Goal: Information Seeking & Learning: Learn about a topic

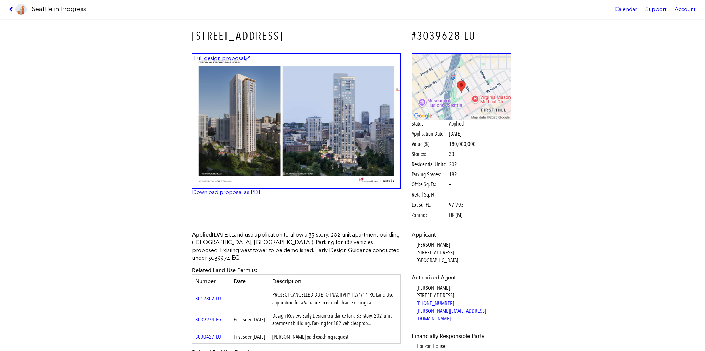
click at [13, 7] on icon at bounding box center [12, 10] width 7 height 6
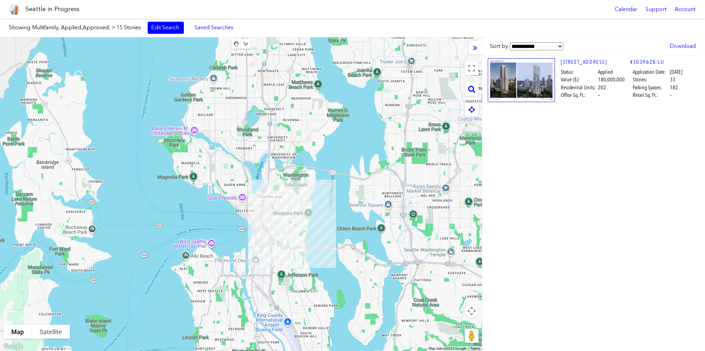
drag, startPoint x: 318, startPoint y: 163, endPoint x: 324, endPoint y: 205, distance: 42.8
click at [324, 205] on div at bounding box center [241, 193] width 482 height 313
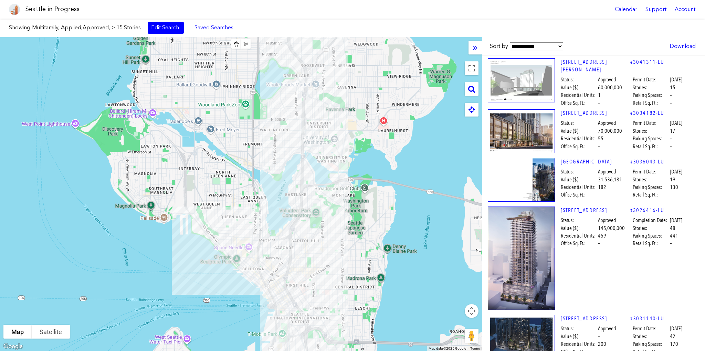
drag, startPoint x: 380, startPoint y: 198, endPoint x: 267, endPoint y: 112, distance: 142.0
click at [341, 201] on div at bounding box center [241, 193] width 482 height 313
click at [168, 25] on link "Edit Search" at bounding box center [166, 28] width 36 height 12
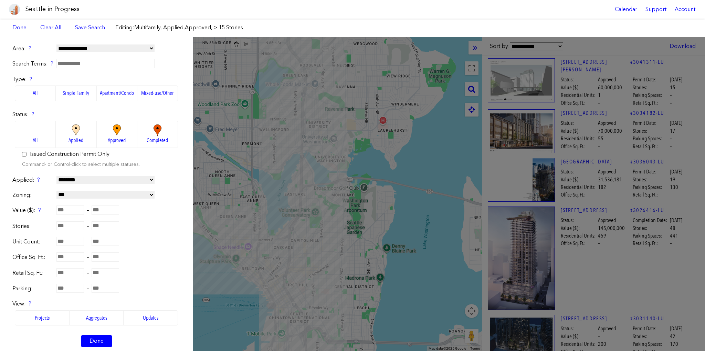
click at [77, 226] on input "**" at bounding box center [70, 225] width 28 height 9
type input "**"
click at [98, 226] on input "number" at bounding box center [106, 225] width 28 height 9
type input "**"
click at [151, 228] on div "Stories: ** – **" at bounding box center [96, 226] width 168 height 8
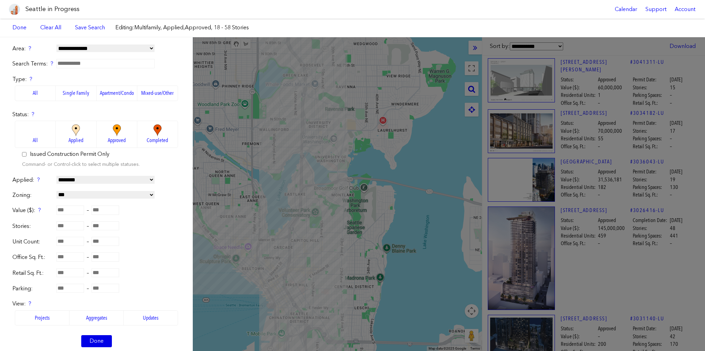
click at [95, 340] on link "Done" at bounding box center [96, 341] width 31 height 12
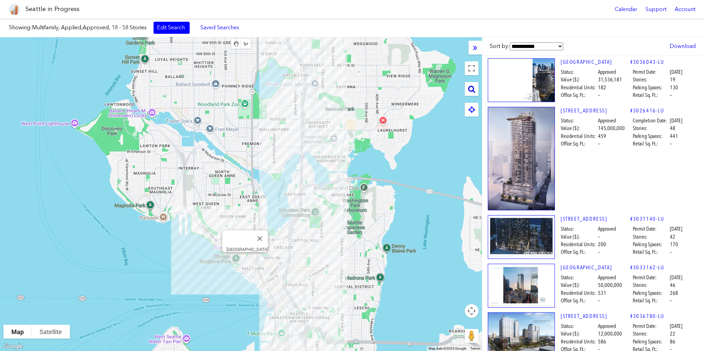
drag, startPoint x: 474, startPoint y: 88, endPoint x: 461, endPoint y: 88, distance: 13.1
click at [474, 88] on icon at bounding box center [471, 89] width 7 height 8
paste input "**********"
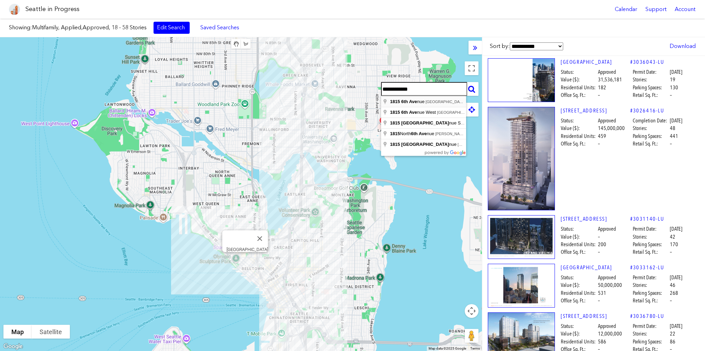
type input "**********"
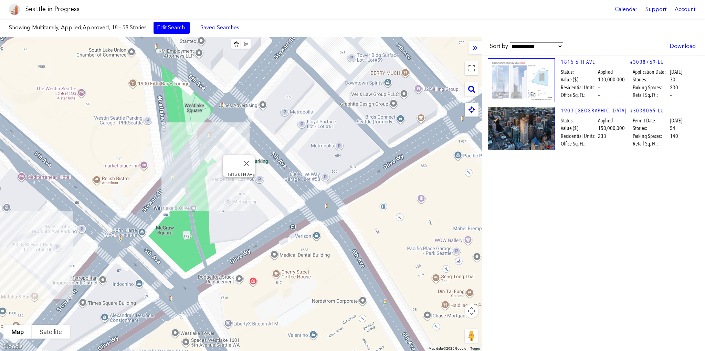
click at [238, 186] on div "1815 6TH AVE" at bounding box center [241, 193] width 482 height 313
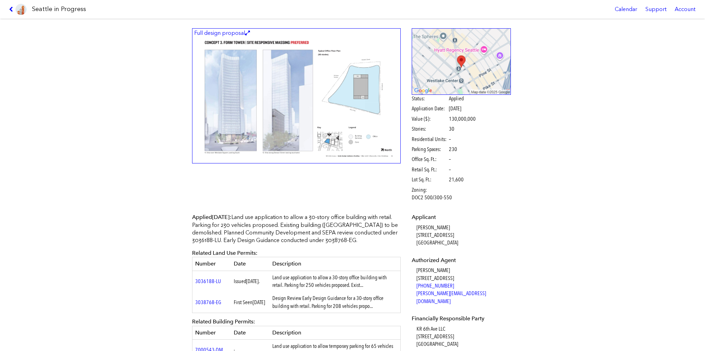
scroll to position [34, 0]
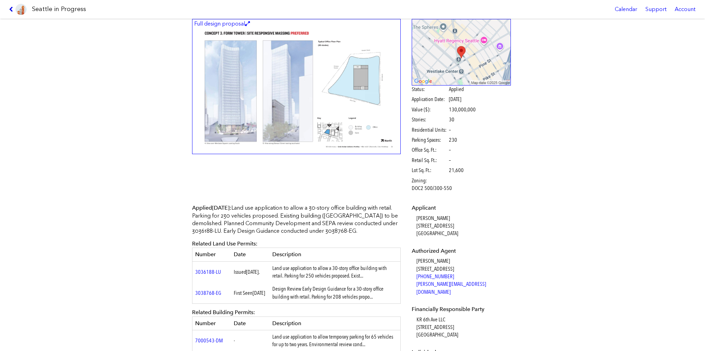
click at [9, 11] on icon at bounding box center [12, 10] width 7 height 6
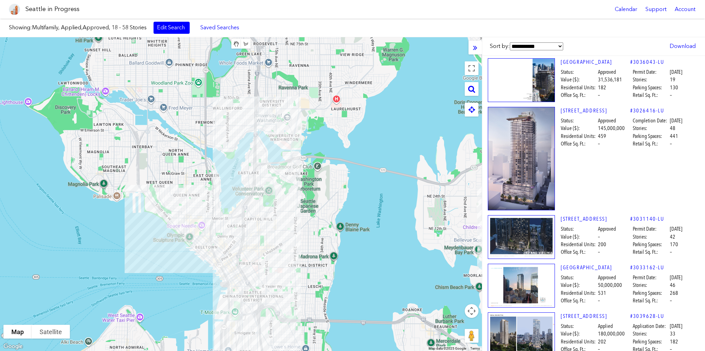
drag, startPoint x: 332, startPoint y: 127, endPoint x: 365, endPoint y: 200, distance: 80.1
click at [365, 200] on div at bounding box center [241, 193] width 482 height 313
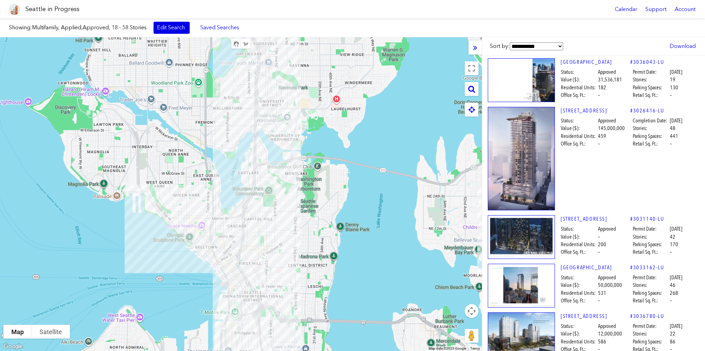
click at [181, 31] on link "Edit Search" at bounding box center [172, 28] width 36 height 12
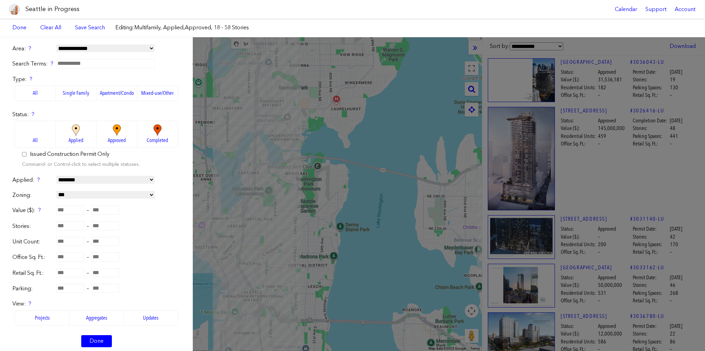
click at [72, 238] on input "number" at bounding box center [70, 241] width 28 height 9
type input "***"
click at [149, 232] on form "**********" at bounding box center [96, 199] width 168 height 309
click at [96, 336] on link "Done" at bounding box center [96, 341] width 31 height 12
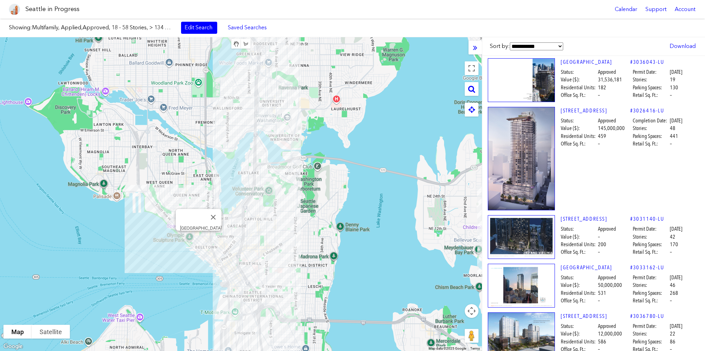
click at [545, 45] on select "**********" at bounding box center [536, 46] width 53 height 8
click at [567, 29] on div "Showing: Multifamily, Applied,Approved, 18 - 58 Stories, > 134 Units Edit Searc…" at bounding box center [352, 28] width 705 height 19
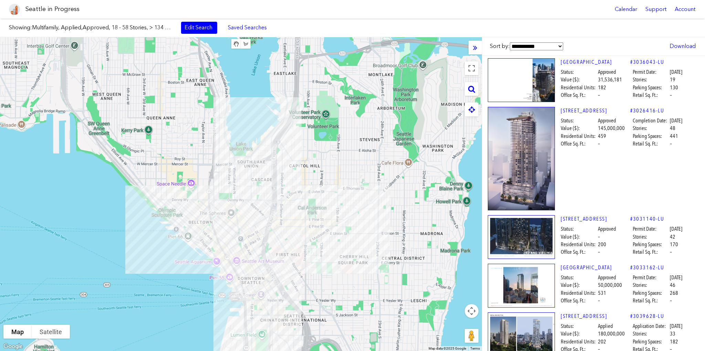
drag, startPoint x: 307, startPoint y: 256, endPoint x: 326, endPoint y: 203, distance: 56.3
click at [326, 203] on div at bounding box center [241, 193] width 482 height 313
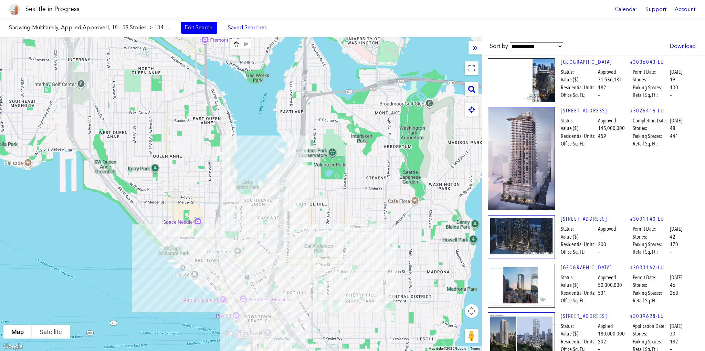
drag, startPoint x: 280, startPoint y: 189, endPoint x: 286, endPoint y: 215, distance: 26.2
click at [286, 215] on div at bounding box center [241, 193] width 482 height 313
click at [541, 46] on select "**********" at bounding box center [536, 46] width 53 height 8
click at [542, 46] on select "**********" at bounding box center [536, 46] width 53 height 8
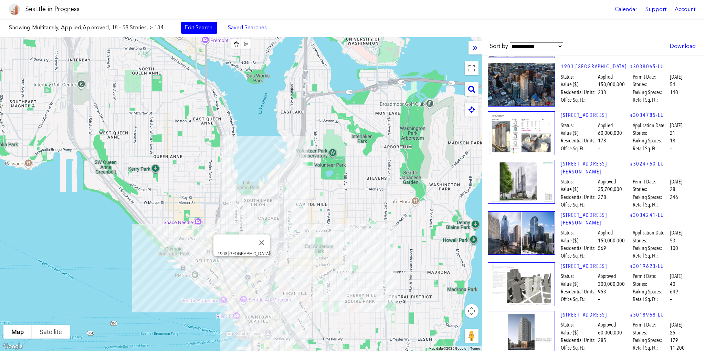
scroll to position [1205, 0]
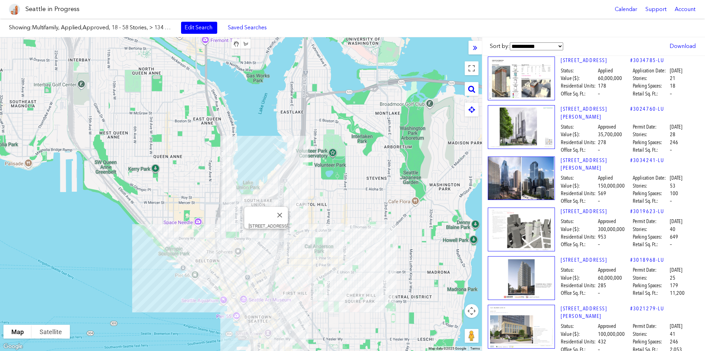
click at [529, 207] on img at bounding box center [521, 229] width 67 height 44
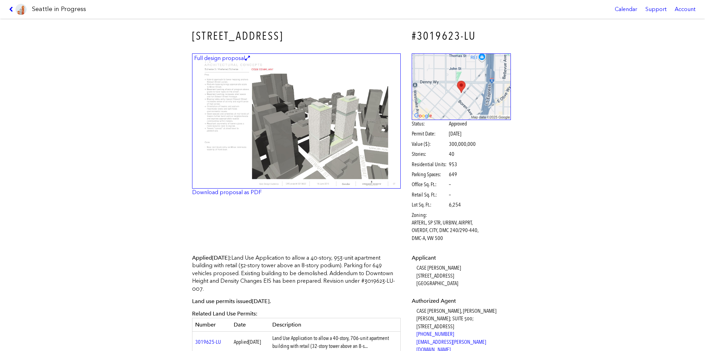
click at [301, 132] on img at bounding box center [296, 120] width 209 height 135
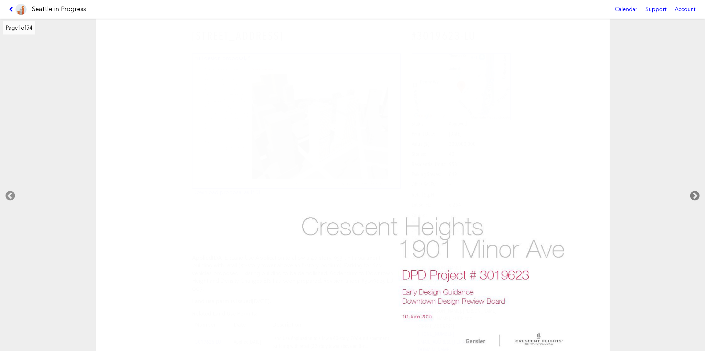
click at [695, 193] on icon at bounding box center [695, 196] width 20 height 22
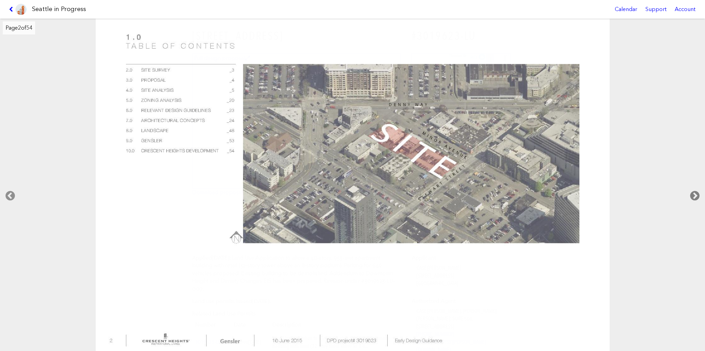
click at [695, 193] on icon at bounding box center [695, 196] width 20 height 22
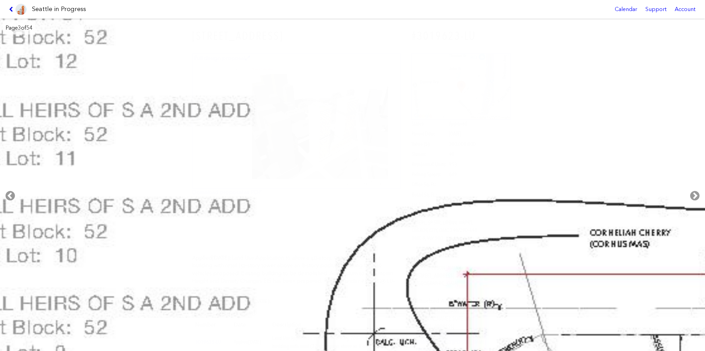
click at [10, 7] on icon at bounding box center [12, 10] width 7 height 6
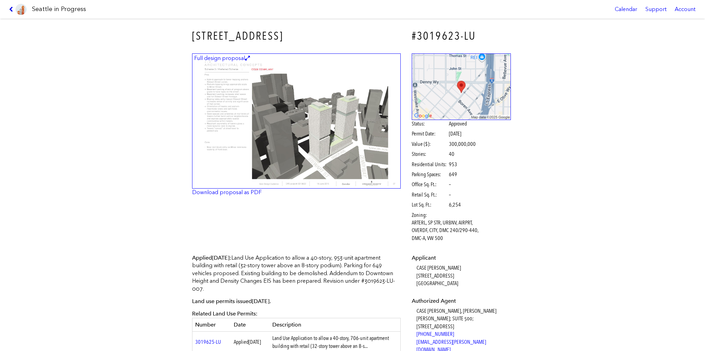
click at [10, 7] on icon at bounding box center [12, 10] width 7 height 6
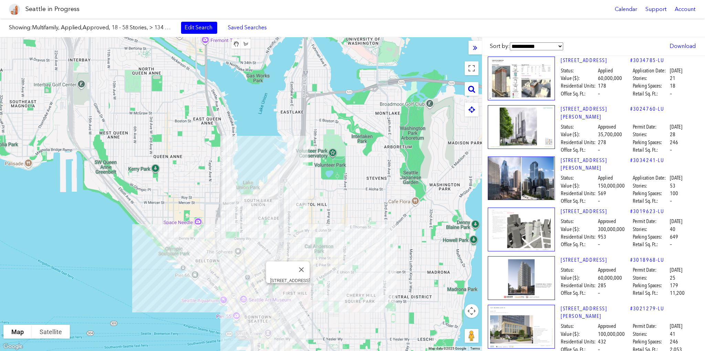
click at [469, 91] on icon at bounding box center [471, 89] width 7 height 8
type input "**********"
click at [387, 176] on div "[STREET_ADDRESS]" at bounding box center [241, 193] width 482 height 313
click at [305, 265] on button "Close" at bounding box center [301, 269] width 17 height 17
click at [421, 91] on input "**********" at bounding box center [424, 89] width 86 height 14
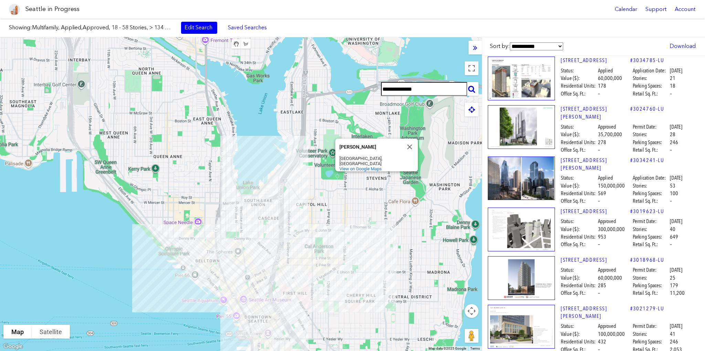
click at [422, 88] on input "**********" at bounding box center [424, 89] width 86 height 14
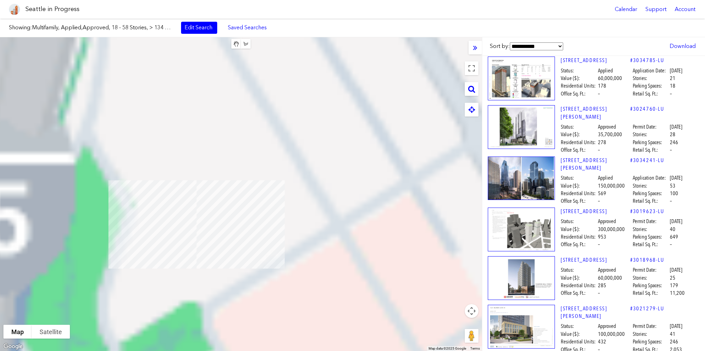
click at [200, 245] on div at bounding box center [241, 193] width 482 height 313
click at [196, 244] on div "[STREET_ADDRESS]" at bounding box center [241, 193] width 482 height 313
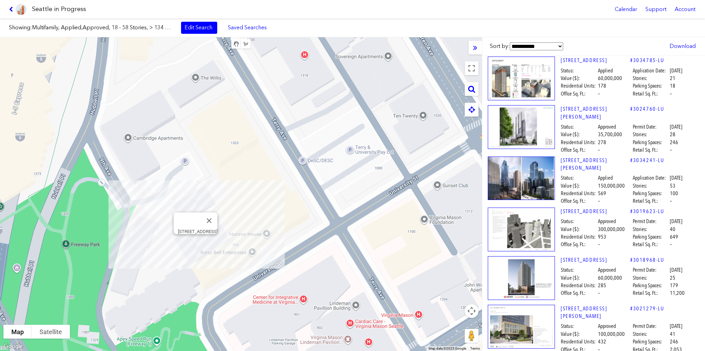
click at [198, 243] on div "[STREET_ADDRESS]" at bounding box center [241, 193] width 482 height 313
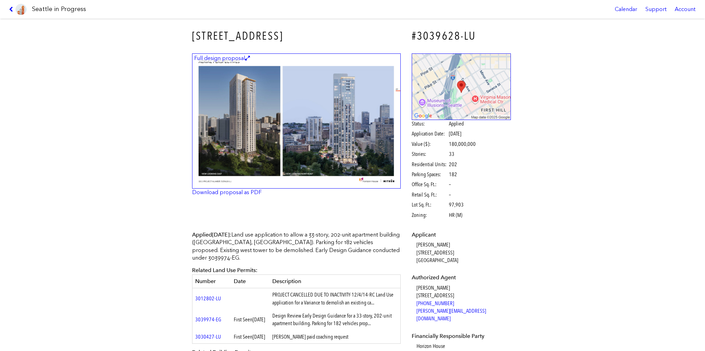
click at [253, 127] on img at bounding box center [296, 120] width 209 height 135
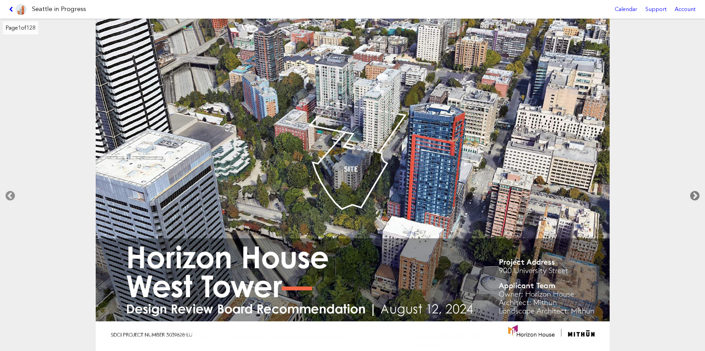
click at [699, 194] on icon at bounding box center [695, 196] width 20 height 22
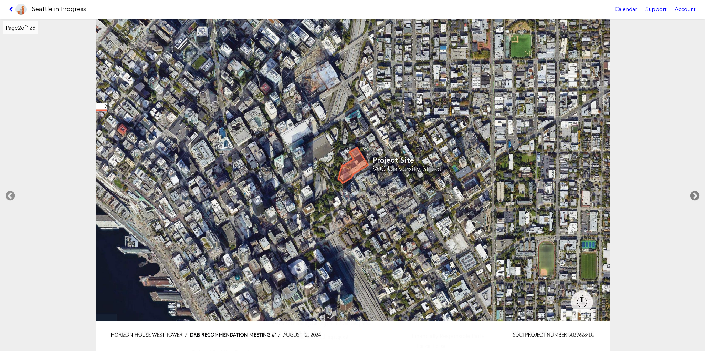
click at [696, 195] on icon at bounding box center [695, 196] width 20 height 22
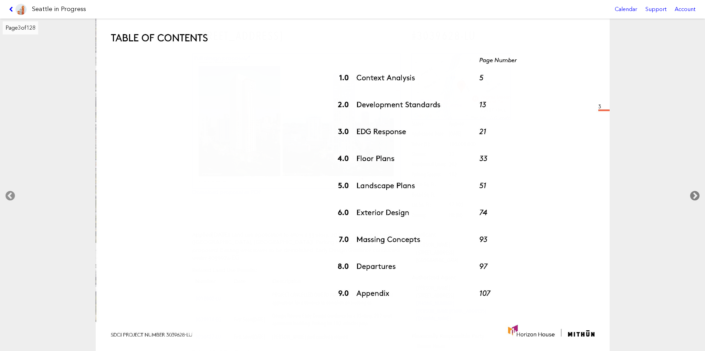
click at [696, 195] on icon at bounding box center [695, 196] width 20 height 22
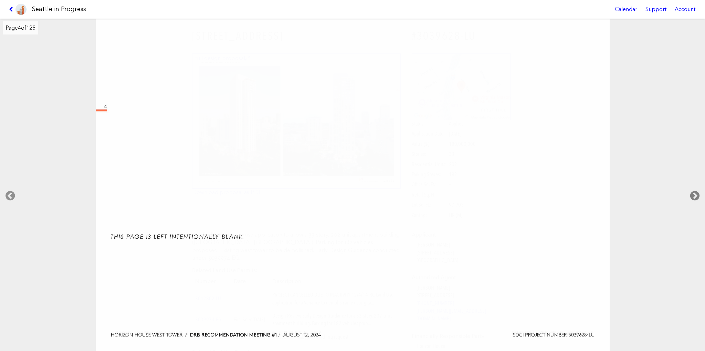
click at [696, 195] on icon at bounding box center [695, 196] width 20 height 22
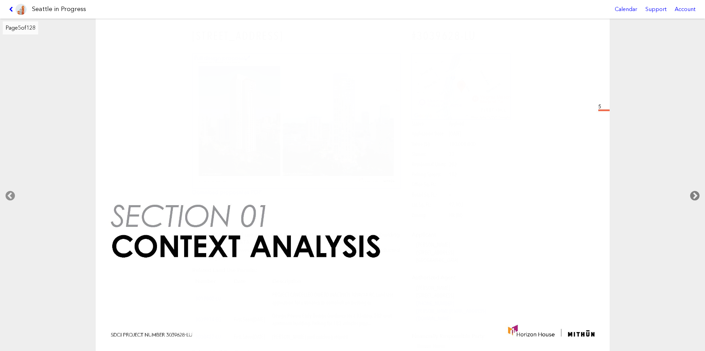
click at [696, 195] on icon at bounding box center [695, 196] width 20 height 22
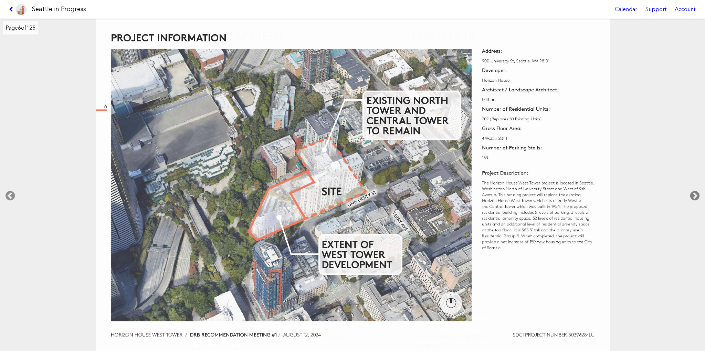
click at [696, 195] on icon at bounding box center [695, 196] width 20 height 22
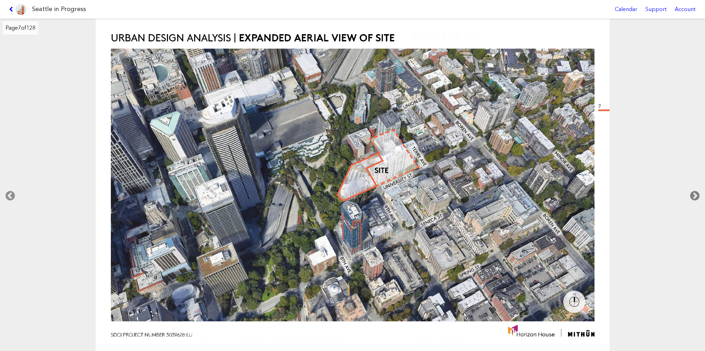
click at [696, 195] on icon at bounding box center [695, 196] width 20 height 22
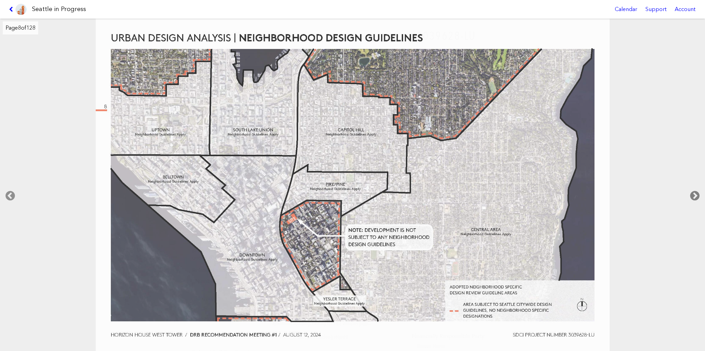
click at [696, 195] on icon at bounding box center [695, 196] width 20 height 22
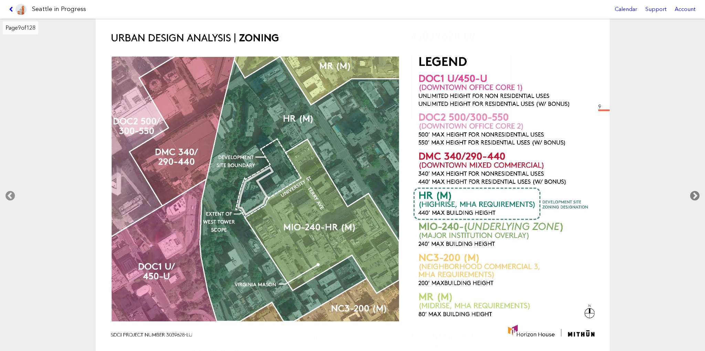
click at [696, 195] on icon at bounding box center [695, 196] width 20 height 22
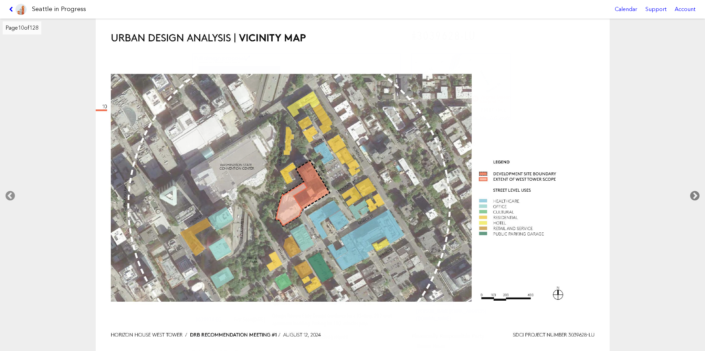
click at [696, 195] on icon at bounding box center [695, 196] width 20 height 22
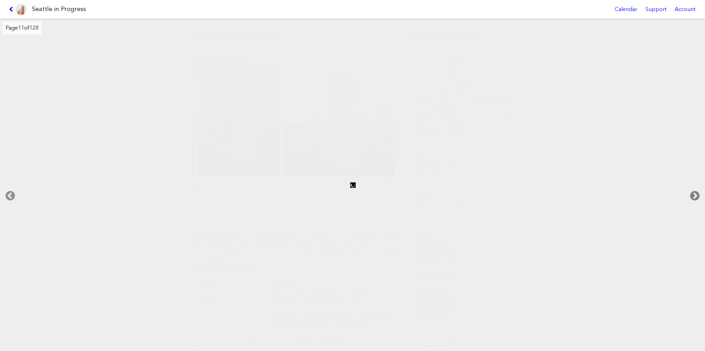
click at [696, 195] on icon at bounding box center [695, 196] width 20 height 22
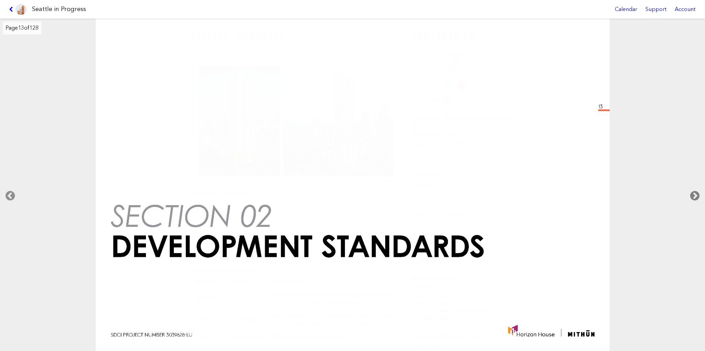
click at [696, 195] on icon at bounding box center [695, 196] width 20 height 22
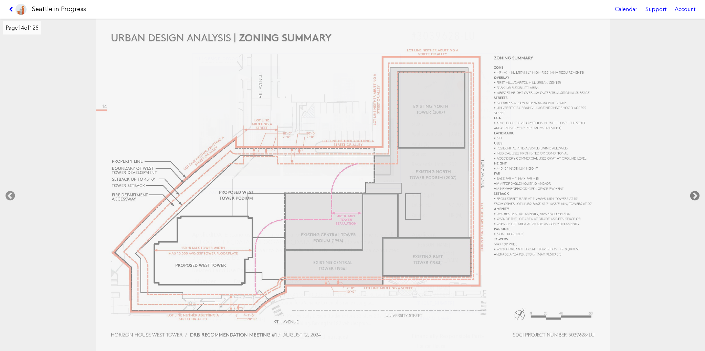
click at [696, 195] on icon at bounding box center [695, 196] width 20 height 22
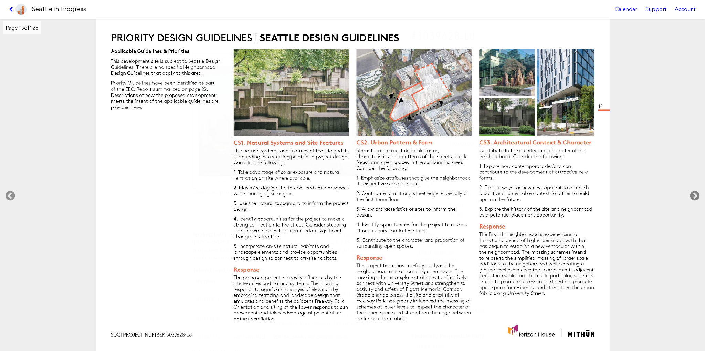
click at [696, 195] on icon at bounding box center [695, 196] width 20 height 22
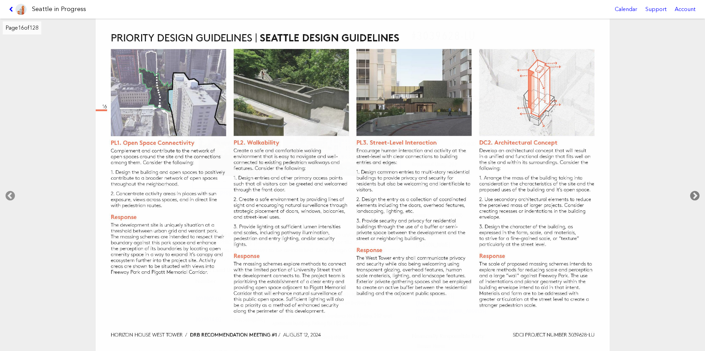
click at [696, 195] on icon at bounding box center [695, 196] width 20 height 22
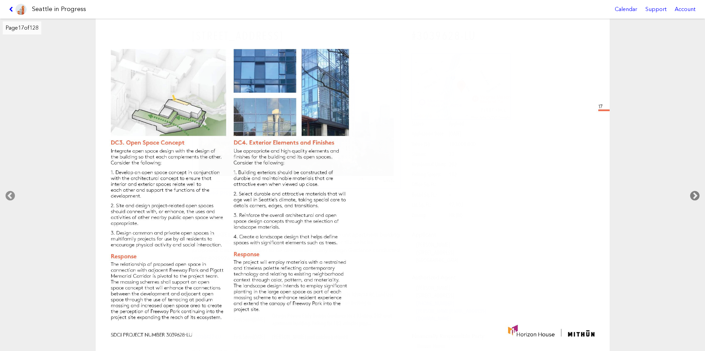
click at [696, 195] on icon at bounding box center [695, 196] width 20 height 22
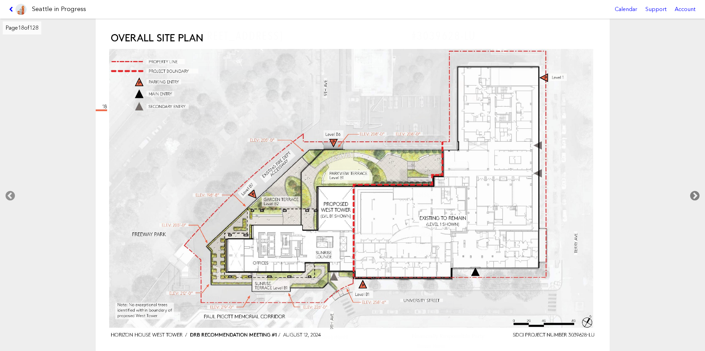
click at [696, 195] on icon at bounding box center [695, 196] width 20 height 22
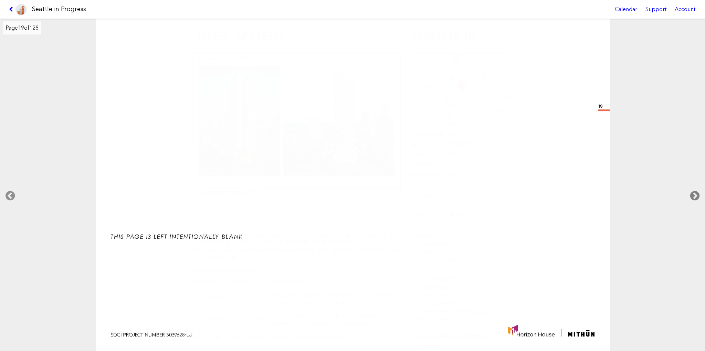
click at [696, 195] on icon at bounding box center [695, 196] width 20 height 22
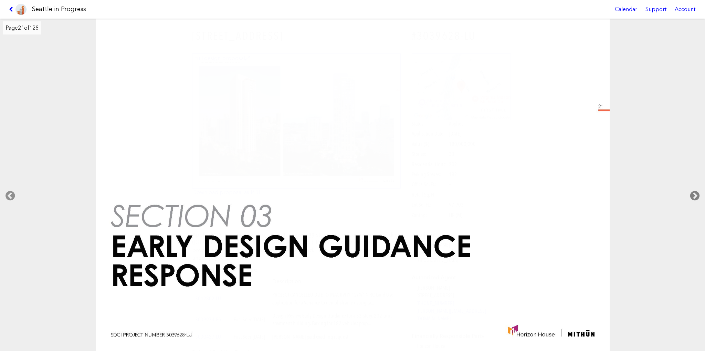
click at [696, 195] on icon at bounding box center [695, 196] width 20 height 22
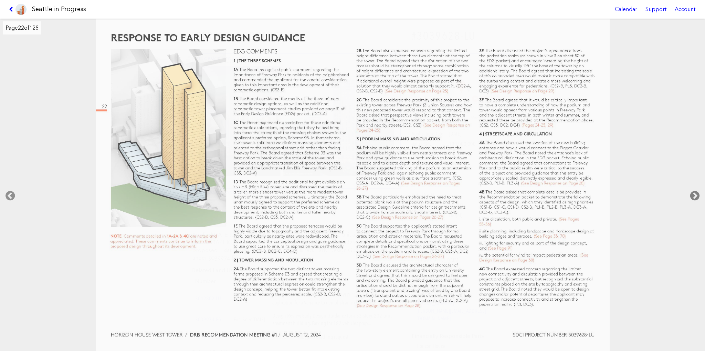
click at [696, 195] on icon at bounding box center [695, 196] width 20 height 22
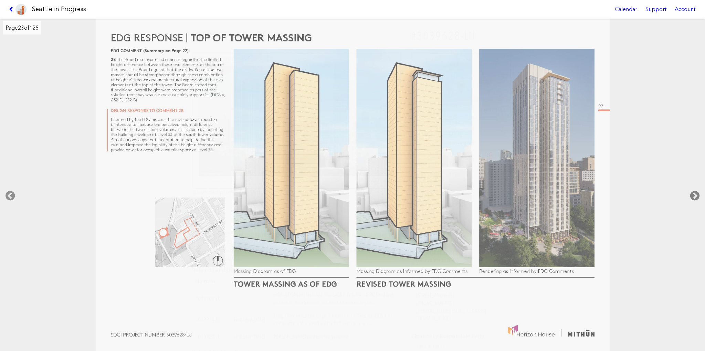
click at [696, 195] on icon at bounding box center [695, 196] width 20 height 22
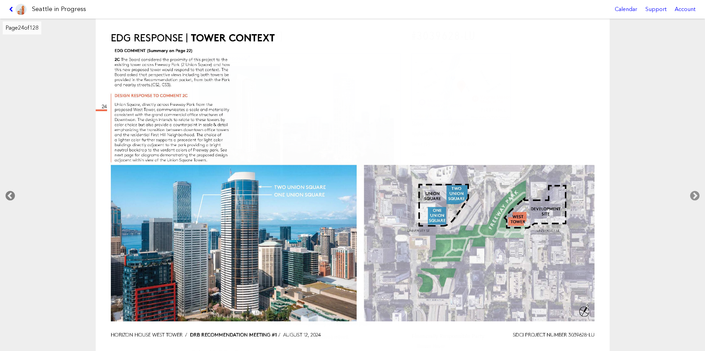
click at [1, 195] on icon at bounding box center [10, 196] width 20 height 22
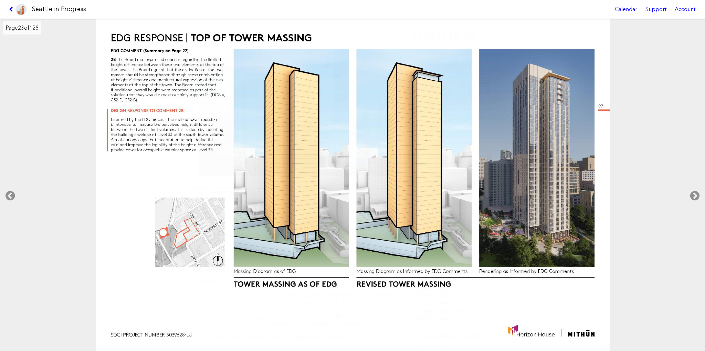
drag, startPoint x: 578, startPoint y: 209, endPoint x: 551, endPoint y: 366, distance: 160.2
drag, startPoint x: 551, startPoint y: 366, endPoint x: 370, endPoint y: 322, distance: 186.1
click at [370, 322] on img at bounding box center [353, 185] width 514 height 333
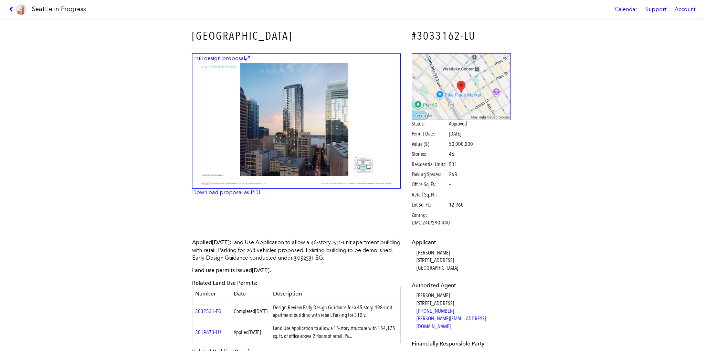
click at [281, 131] on img at bounding box center [296, 120] width 209 height 135
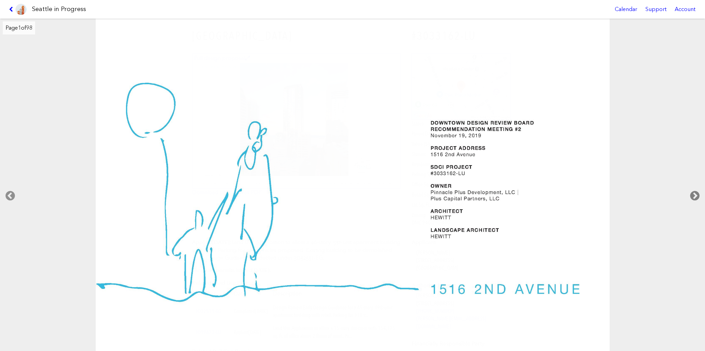
click at [696, 194] on icon at bounding box center [695, 196] width 20 height 22
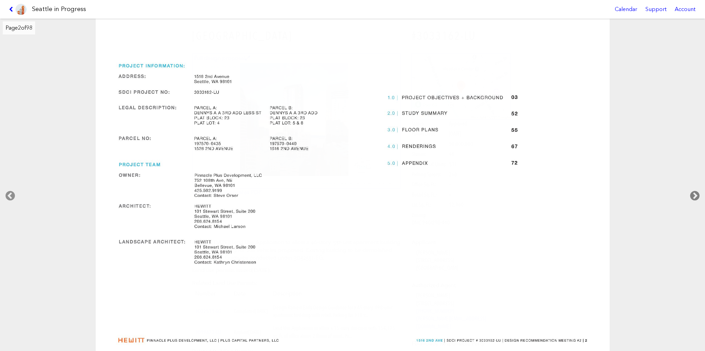
click at [696, 194] on icon at bounding box center [695, 196] width 20 height 22
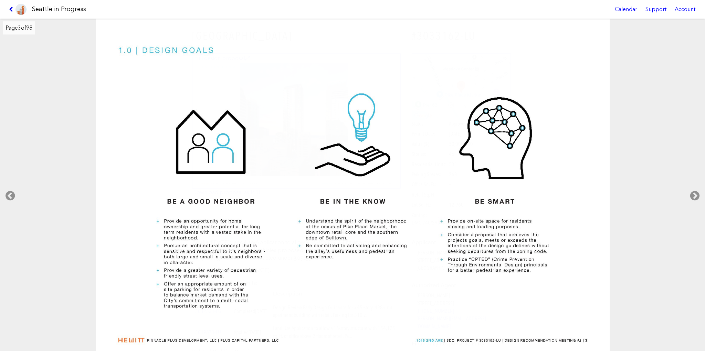
click at [12, 7] on icon at bounding box center [12, 10] width 7 height 6
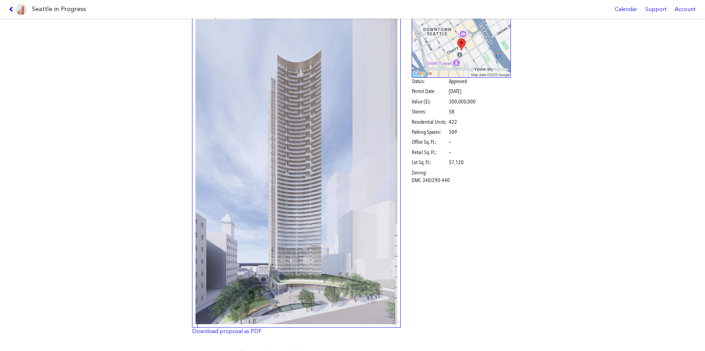
scroll to position [103, 0]
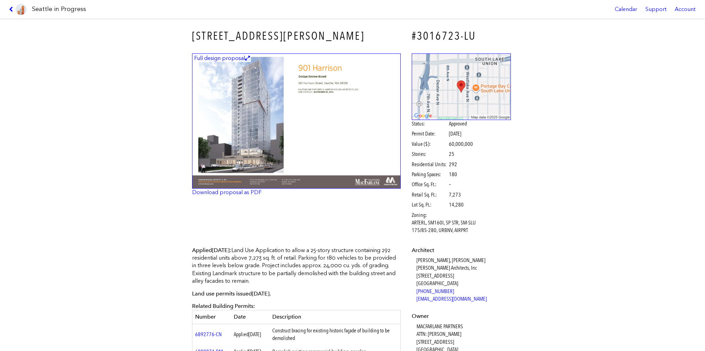
click at [233, 126] on img at bounding box center [296, 120] width 209 height 135
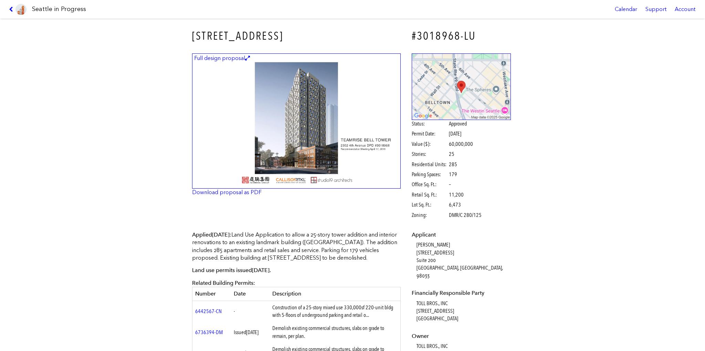
click at [293, 119] on img at bounding box center [296, 120] width 209 height 135
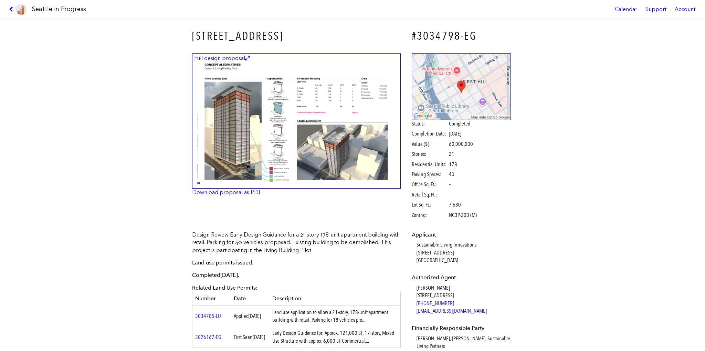
click at [247, 106] on img at bounding box center [296, 120] width 209 height 135
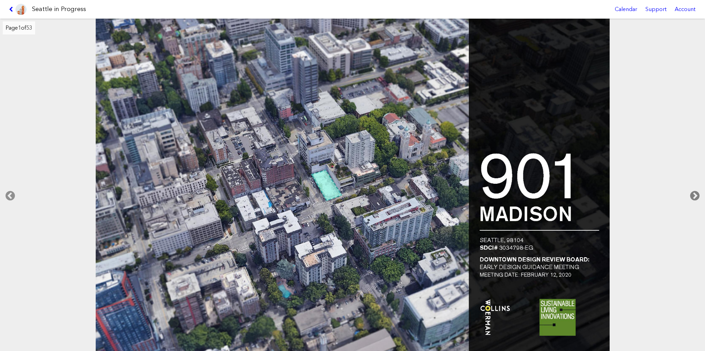
click at [696, 196] on icon at bounding box center [695, 196] width 20 height 22
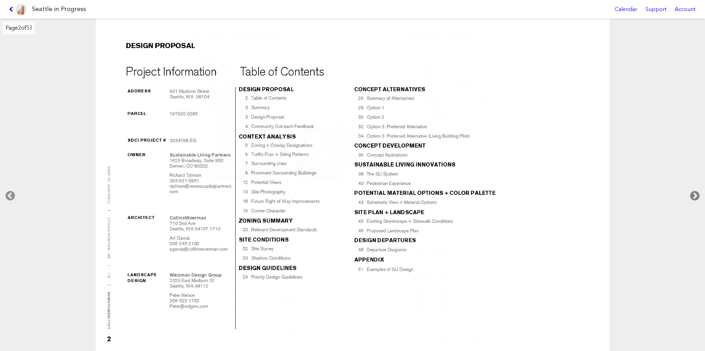
click at [696, 196] on icon at bounding box center [695, 196] width 20 height 22
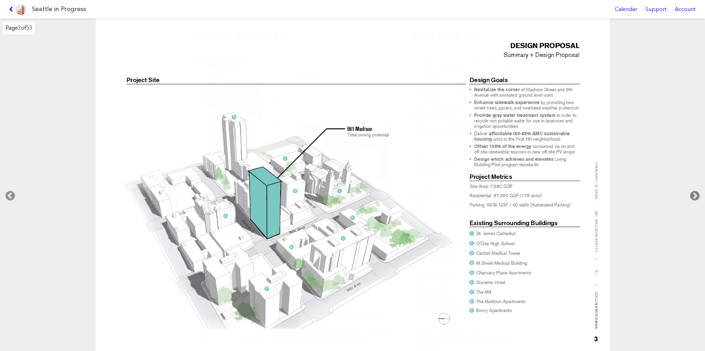
click at [696, 196] on icon at bounding box center [695, 196] width 20 height 22
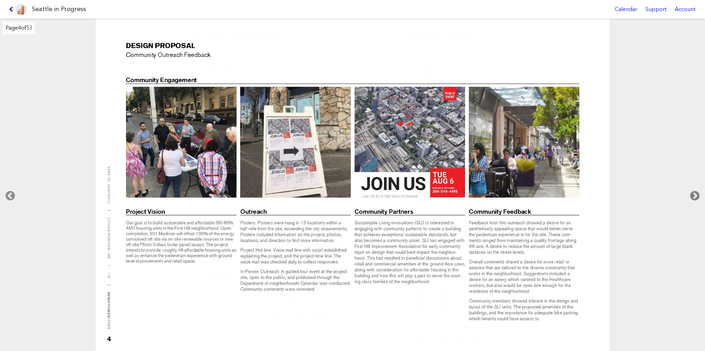
click at [696, 196] on icon at bounding box center [695, 196] width 20 height 22
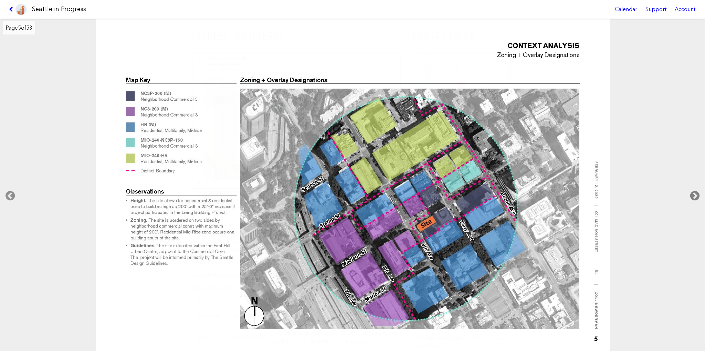
click at [696, 196] on icon at bounding box center [695, 196] width 20 height 22
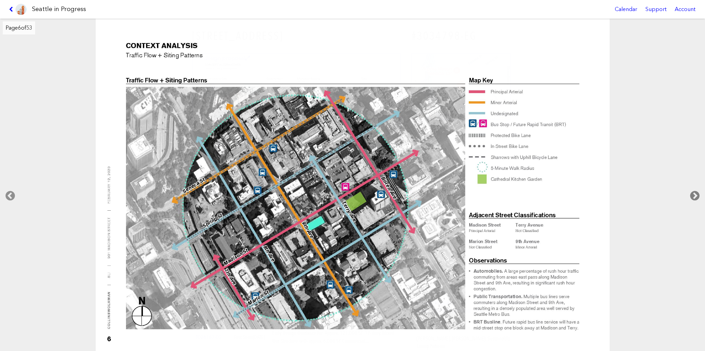
click at [696, 196] on icon at bounding box center [695, 196] width 20 height 22
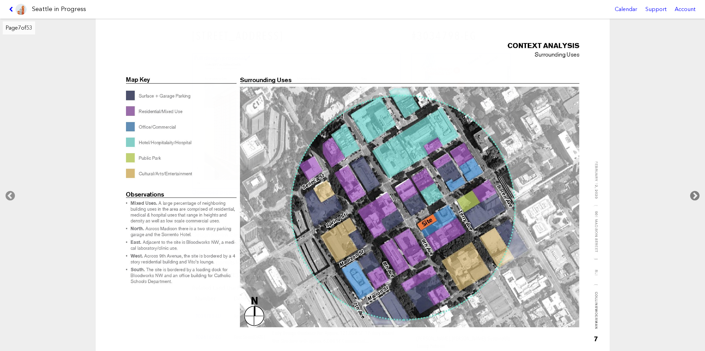
click at [696, 196] on icon at bounding box center [695, 196] width 20 height 22
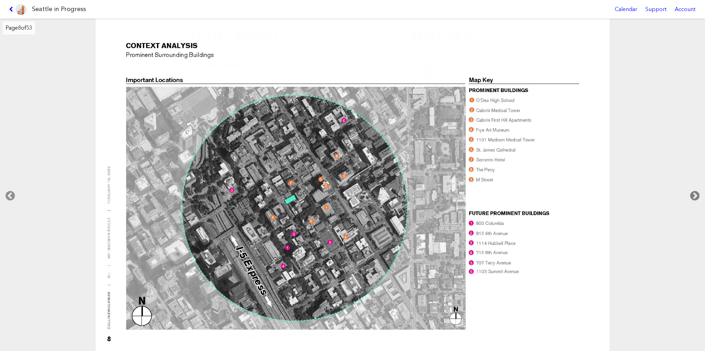
click at [696, 196] on icon at bounding box center [695, 196] width 20 height 22
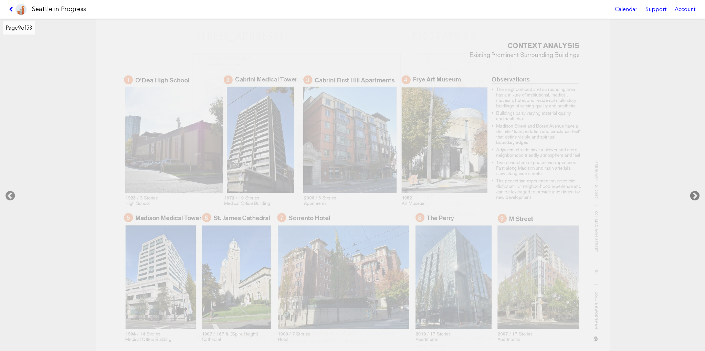
click at [696, 196] on icon at bounding box center [695, 196] width 20 height 22
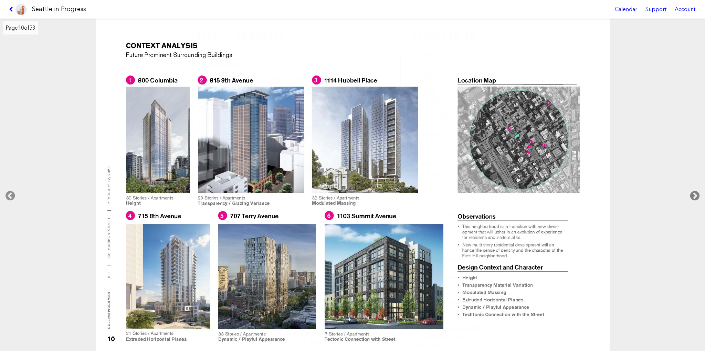
click at [696, 196] on icon at bounding box center [695, 196] width 20 height 22
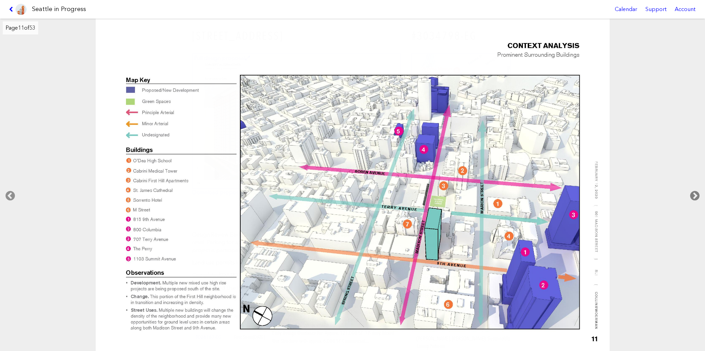
click at [696, 196] on icon at bounding box center [695, 196] width 20 height 22
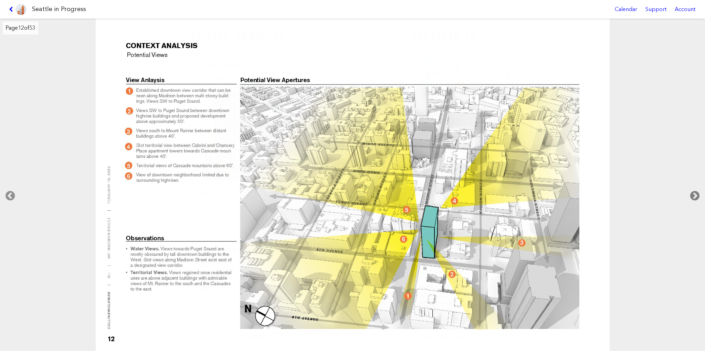
click at [696, 196] on icon at bounding box center [695, 196] width 20 height 22
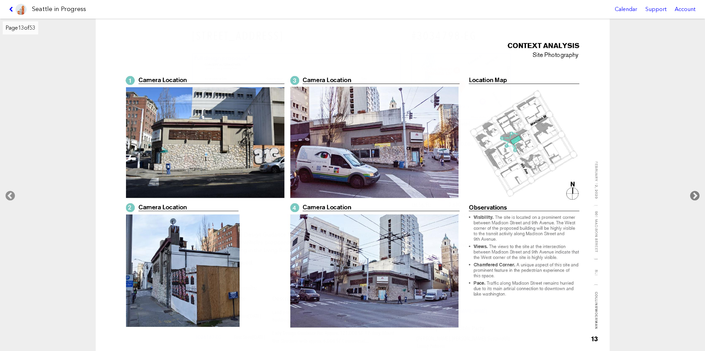
click at [696, 196] on icon at bounding box center [695, 196] width 20 height 22
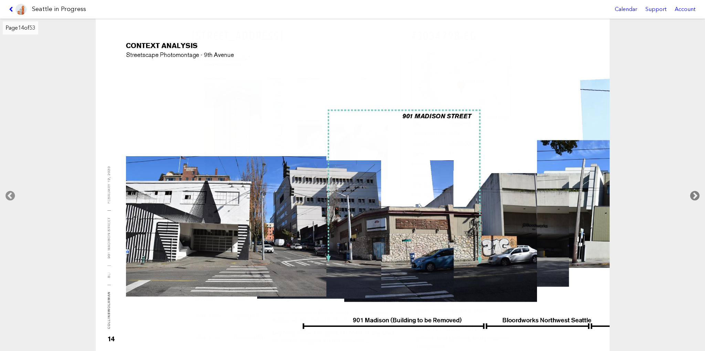
click at [696, 196] on icon at bounding box center [695, 196] width 20 height 22
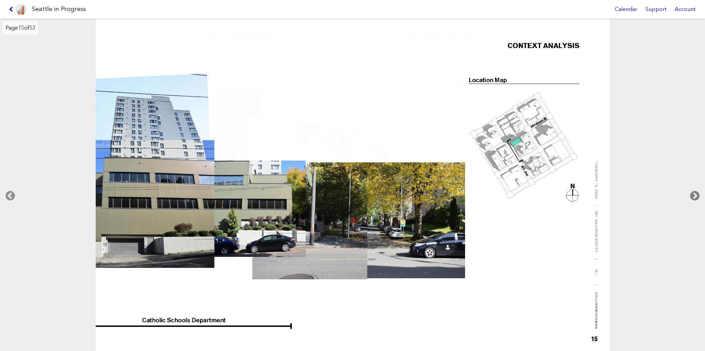
click at [696, 196] on icon at bounding box center [695, 196] width 20 height 22
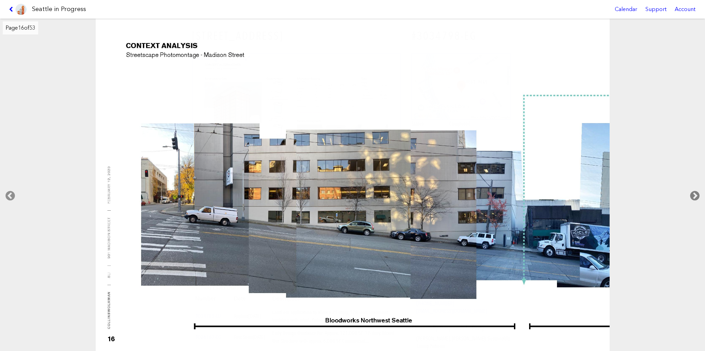
click at [696, 196] on icon at bounding box center [695, 196] width 20 height 22
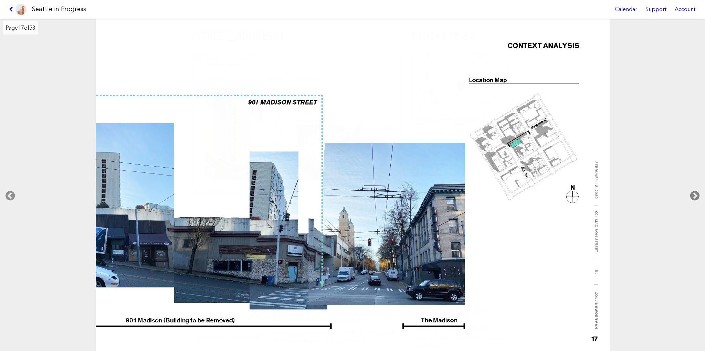
click at [696, 196] on icon at bounding box center [695, 196] width 20 height 22
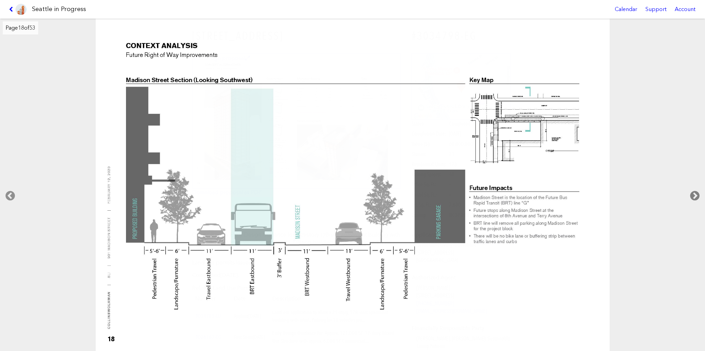
click at [696, 196] on icon at bounding box center [695, 196] width 20 height 22
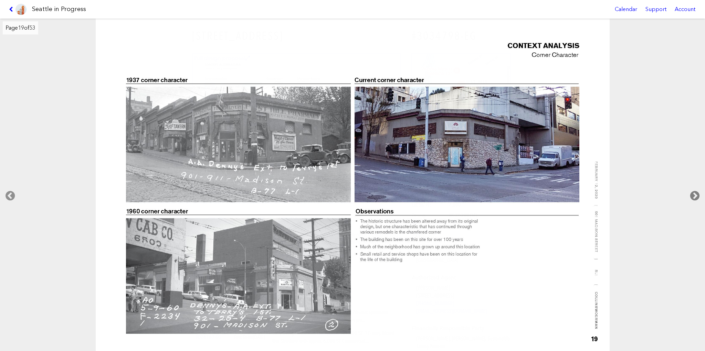
click at [696, 196] on icon at bounding box center [695, 196] width 20 height 22
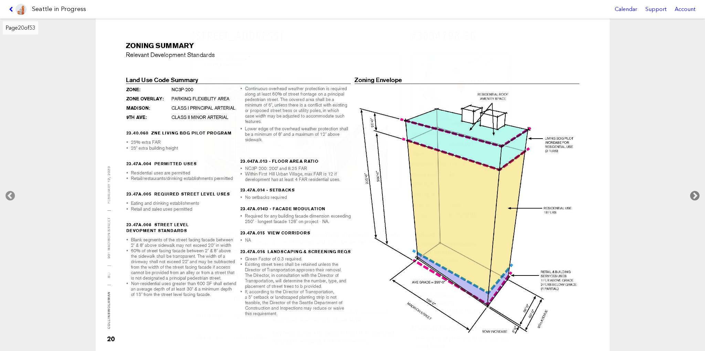
click at [696, 196] on icon at bounding box center [695, 196] width 20 height 22
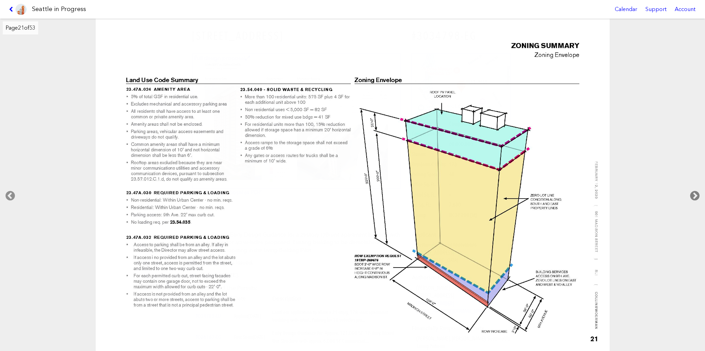
click at [696, 196] on icon at bounding box center [695, 196] width 20 height 22
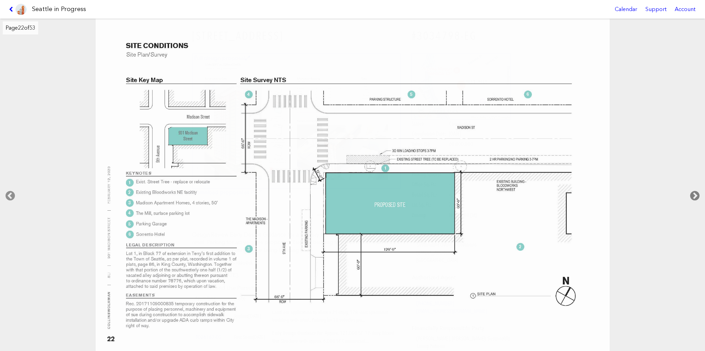
click at [696, 196] on icon at bounding box center [695, 196] width 20 height 22
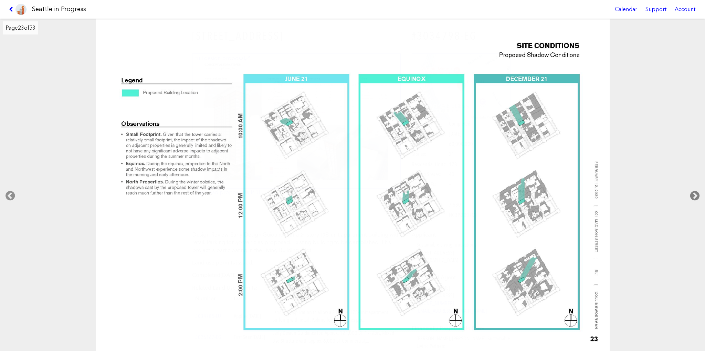
click at [696, 196] on icon at bounding box center [695, 196] width 20 height 22
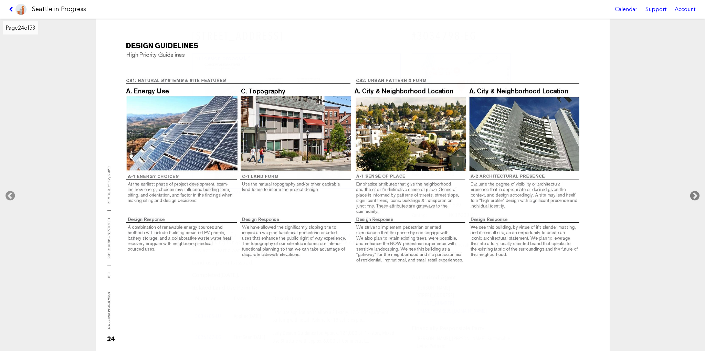
click at [696, 196] on icon at bounding box center [695, 196] width 20 height 22
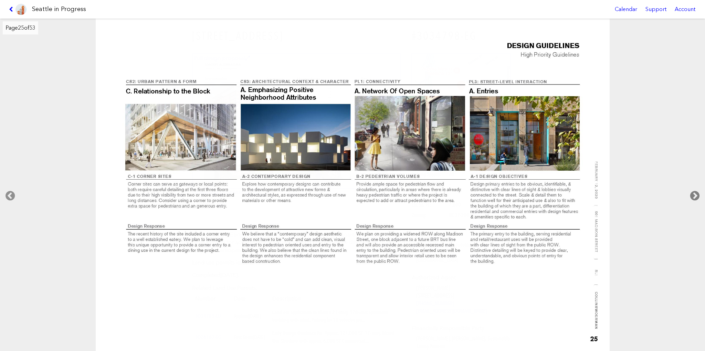
click at [696, 196] on icon at bounding box center [695, 196] width 20 height 22
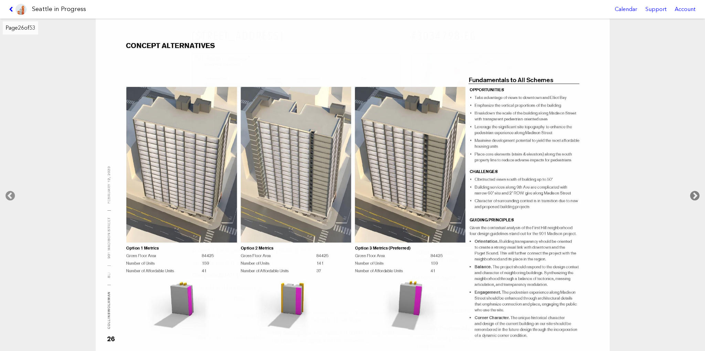
click at [696, 196] on icon at bounding box center [695, 196] width 20 height 22
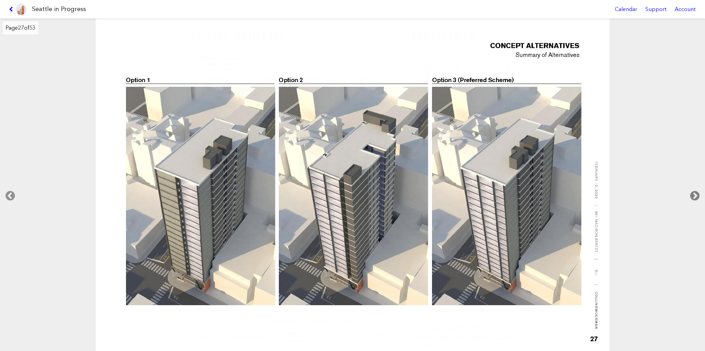
click at [696, 196] on icon at bounding box center [695, 196] width 20 height 22
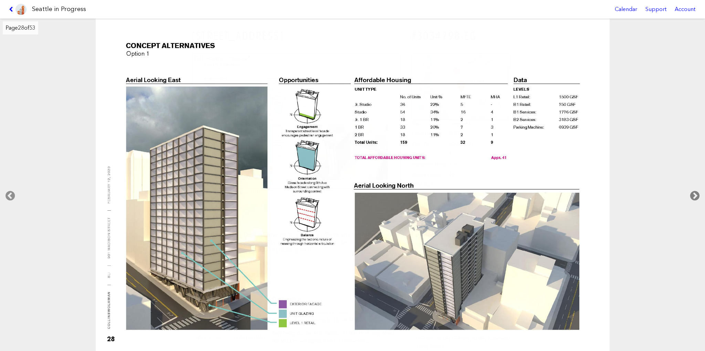
click at [696, 196] on icon at bounding box center [695, 196] width 20 height 22
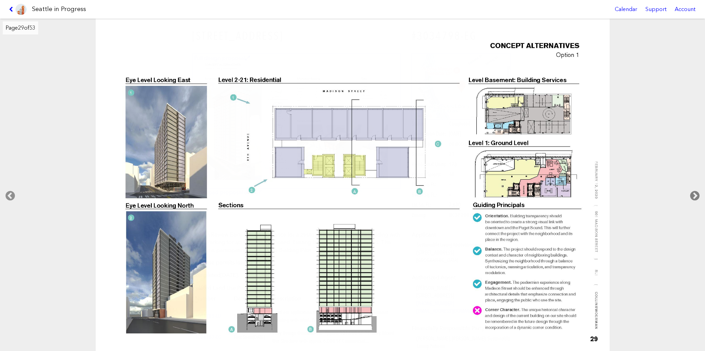
click at [696, 196] on icon at bounding box center [695, 196] width 20 height 22
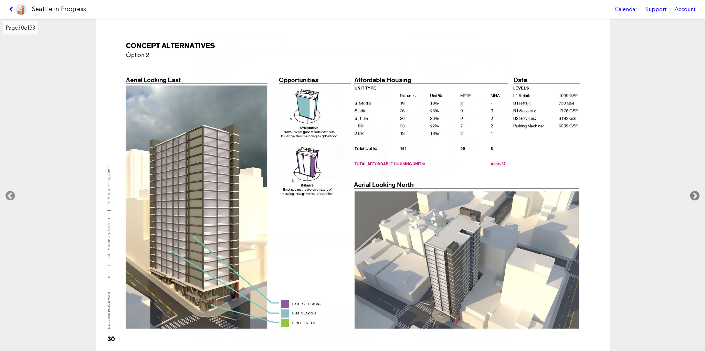
click at [696, 196] on icon at bounding box center [695, 196] width 20 height 22
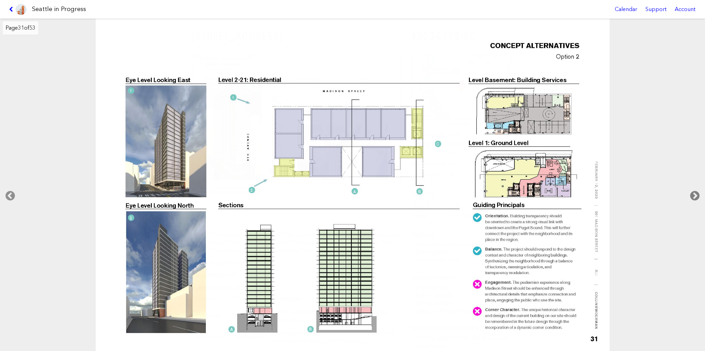
click at [696, 196] on icon at bounding box center [695, 196] width 20 height 22
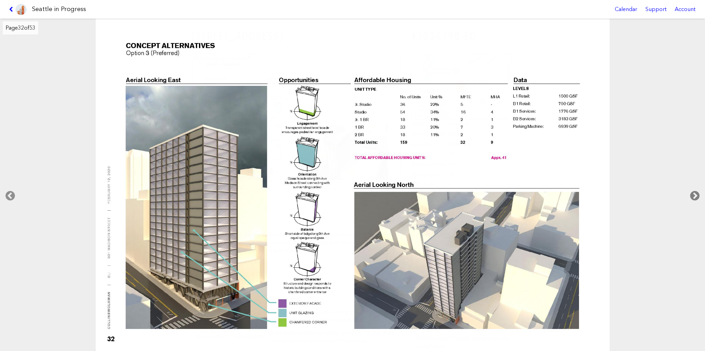
click at [696, 196] on icon at bounding box center [695, 196] width 20 height 22
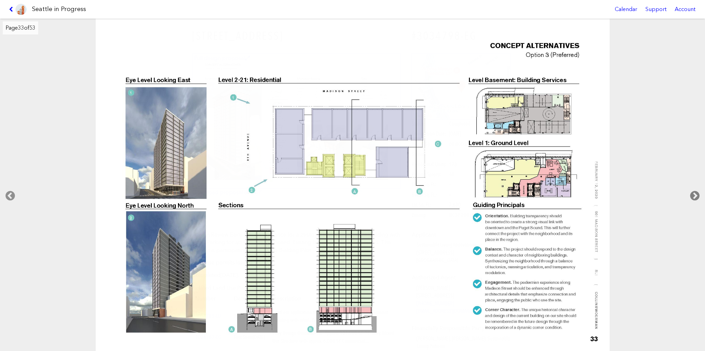
click at [696, 196] on icon at bounding box center [695, 196] width 20 height 22
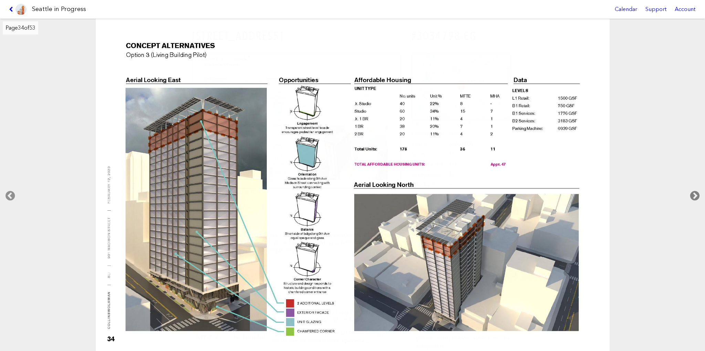
click at [696, 196] on icon at bounding box center [695, 196] width 20 height 22
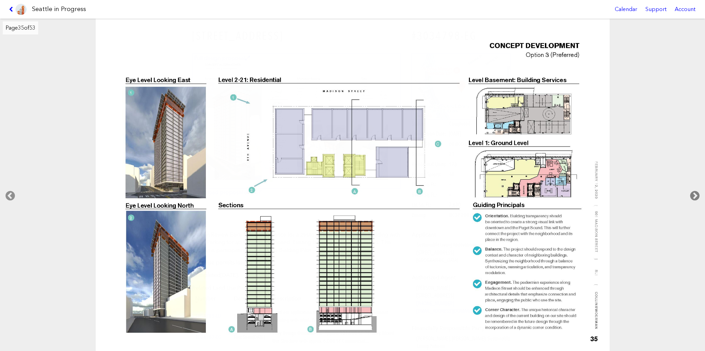
click at [696, 196] on icon at bounding box center [695, 196] width 20 height 22
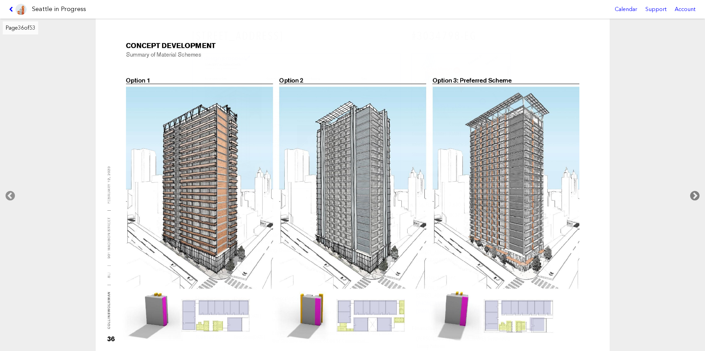
click at [696, 196] on icon at bounding box center [695, 196] width 20 height 22
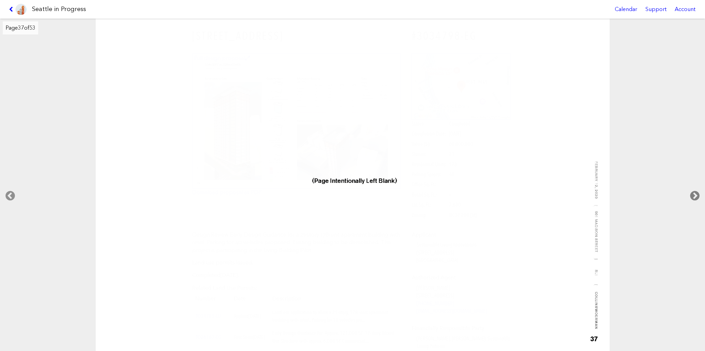
click at [696, 196] on icon at bounding box center [695, 196] width 20 height 22
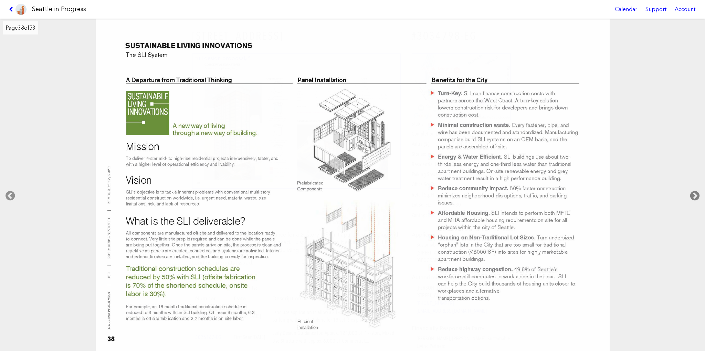
click at [696, 196] on icon at bounding box center [695, 196] width 20 height 22
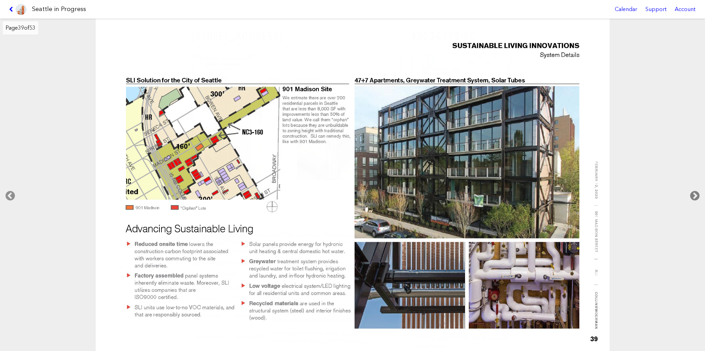
click at [696, 196] on icon at bounding box center [695, 196] width 20 height 22
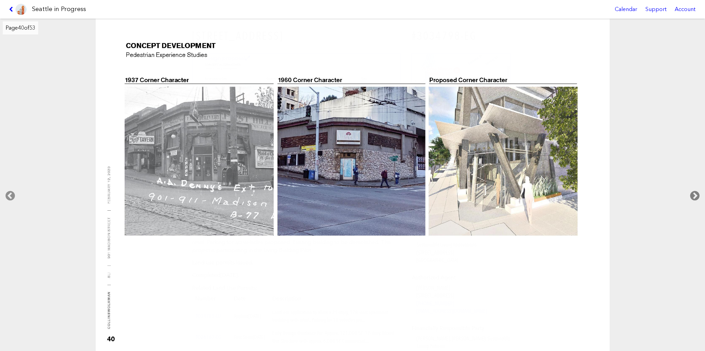
click at [696, 196] on icon at bounding box center [695, 196] width 20 height 22
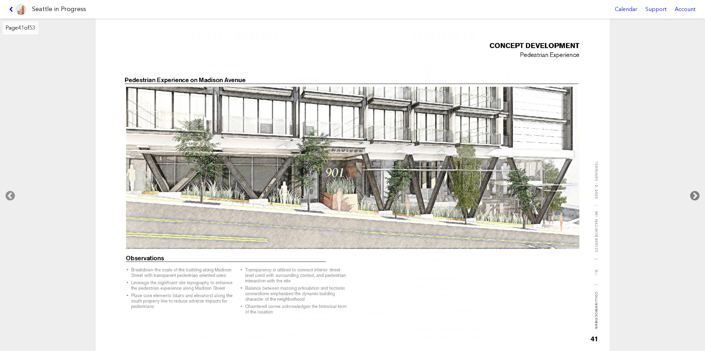
click at [696, 196] on icon at bounding box center [695, 196] width 20 height 22
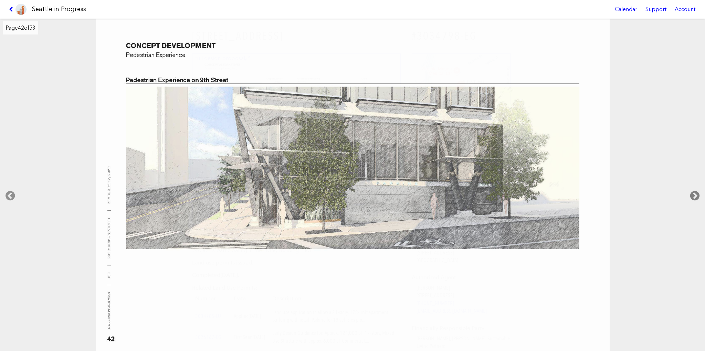
click at [696, 196] on icon at bounding box center [695, 196] width 20 height 22
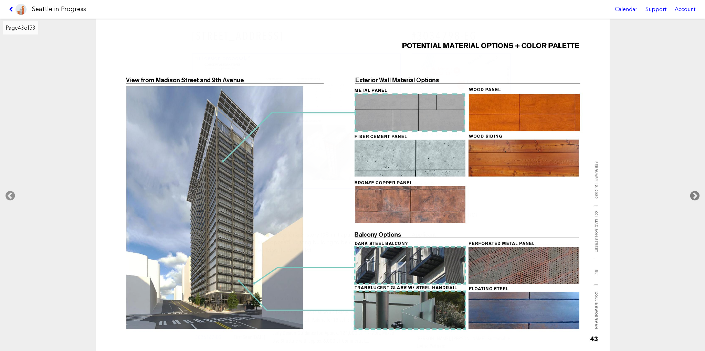
click at [696, 196] on icon at bounding box center [695, 196] width 20 height 22
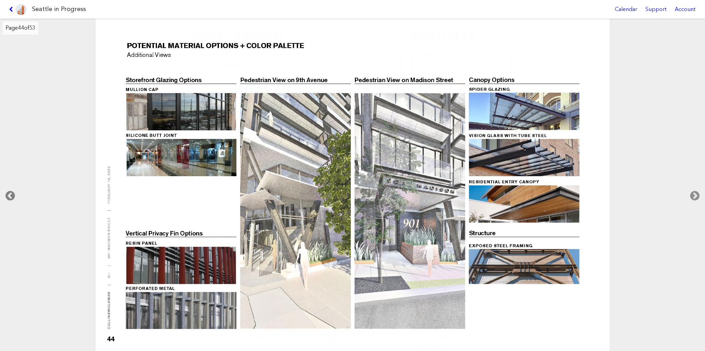
click at [10, 195] on icon at bounding box center [10, 196] width 20 height 22
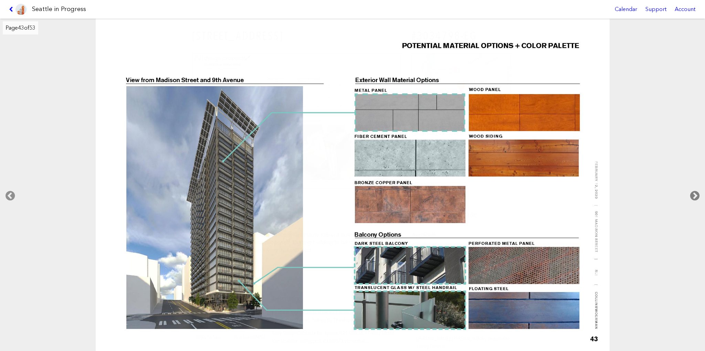
click at [695, 197] on icon at bounding box center [695, 196] width 20 height 22
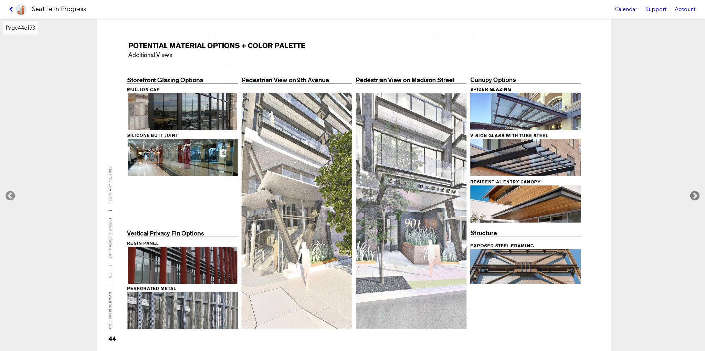
click at [695, 197] on icon at bounding box center [695, 196] width 20 height 22
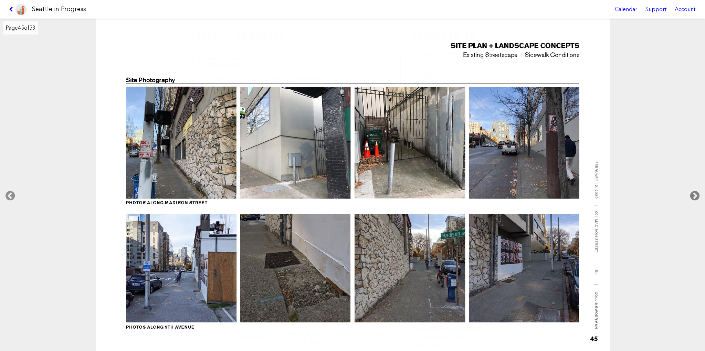
click at [695, 197] on icon at bounding box center [695, 196] width 20 height 22
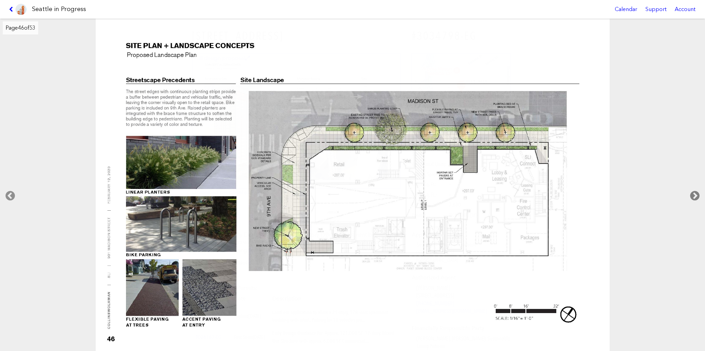
click at [695, 197] on icon at bounding box center [695, 196] width 20 height 22
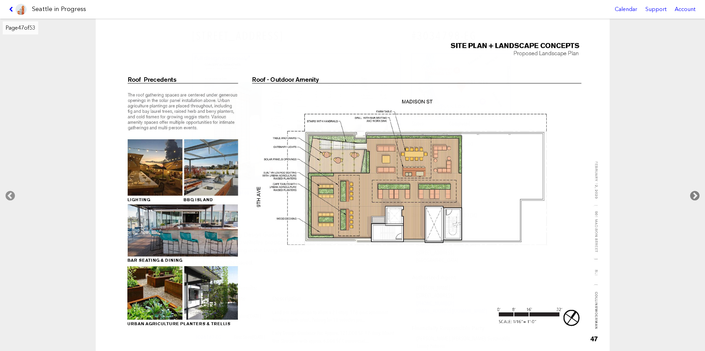
click at [695, 197] on icon at bounding box center [695, 196] width 20 height 22
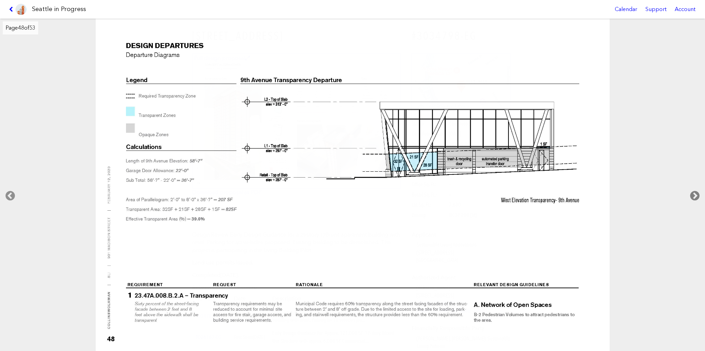
click at [695, 197] on icon at bounding box center [695, 196] width 20 height 22
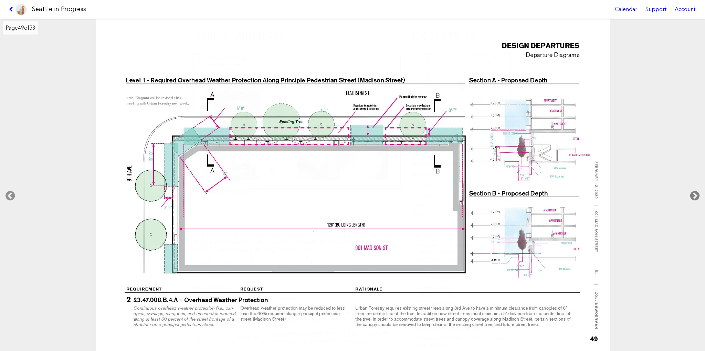
click at [695, 197] on icon at bounding box center [695, 196] width 20 height 22
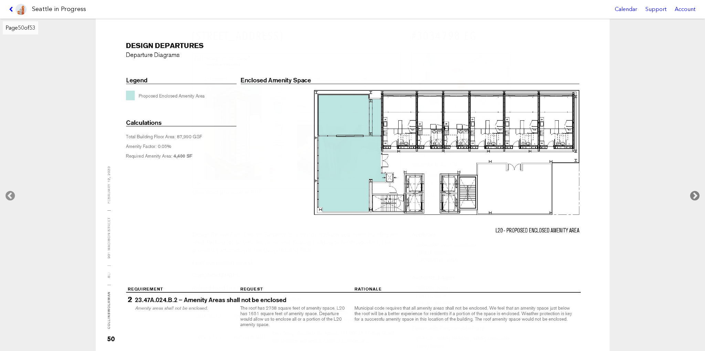
click at [695, 197] on icon at bounding box center [695, 196] width 20 height 22
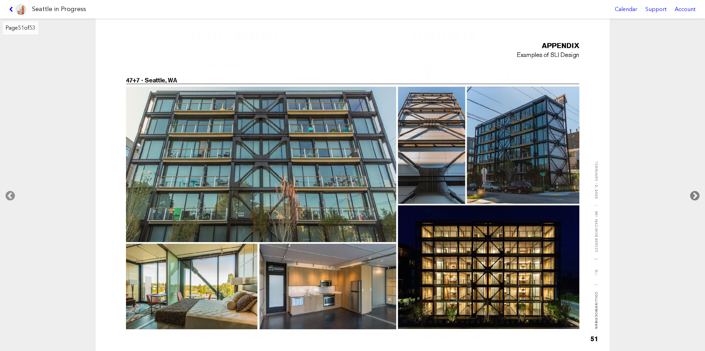
click at [695, 197] on icon at bounding box center [695, 196] width 20 height 22
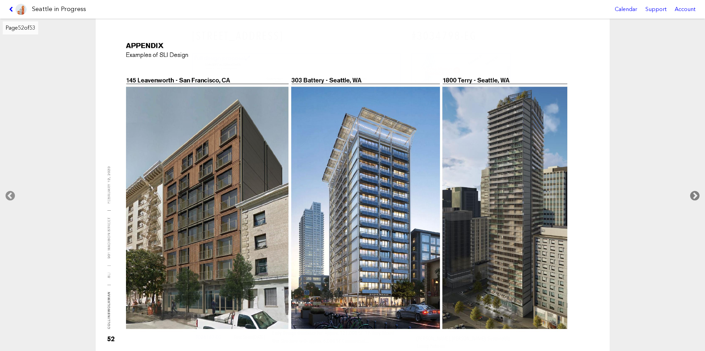
click at [695, 197] on icon at bounding box center [695, 196] width 20 height 22
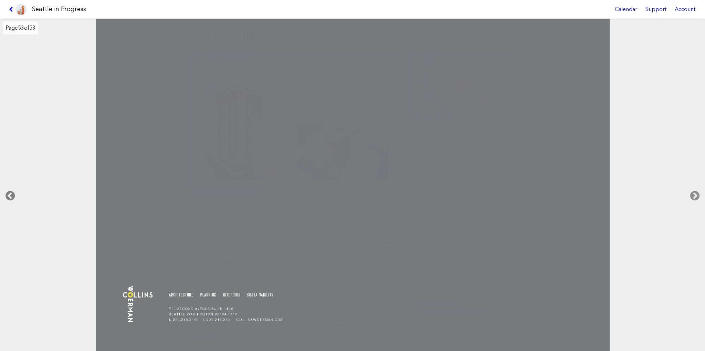
click at [7, 193] on icon at bounding box center [10, 196] width 20 height 22
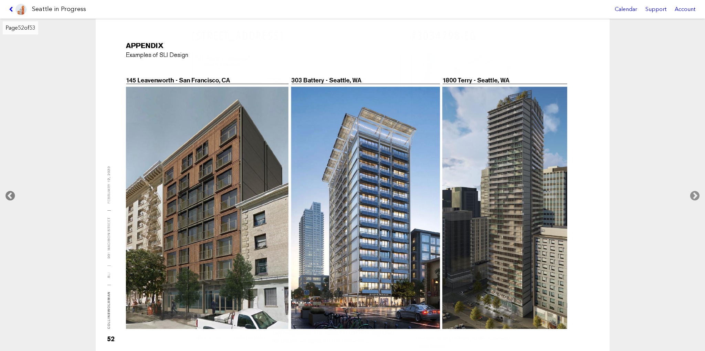
click at [7, 193] on icon at bounding box center [10, 196] width 20 height 22
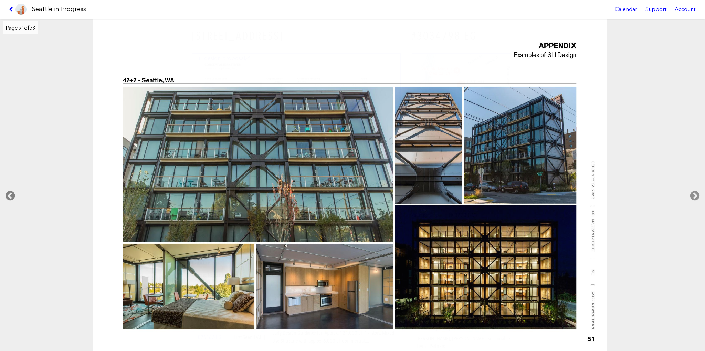
click at [7, 193] on icon at bounding box center [10, 196] width 20 height 22
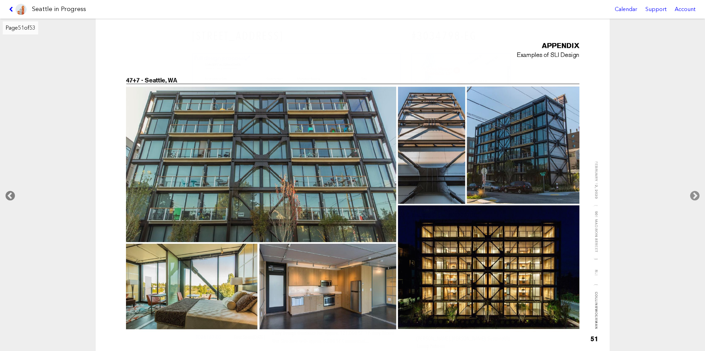
click at [7, 193] on icon at bounding box center [10, 196] width 20 height 22
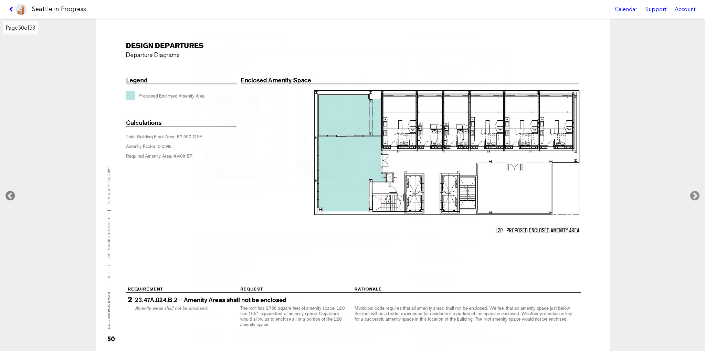
click at [7, 193] on icon at bounding box center [10, 196] width 20 height 22
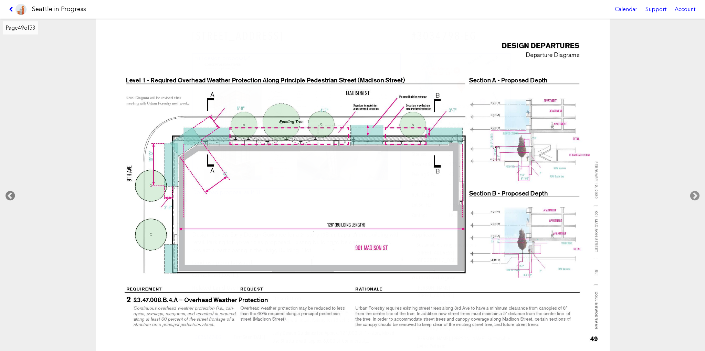
click at [7, 193] on icon at bounding box center [10, 196] width 20 height 22
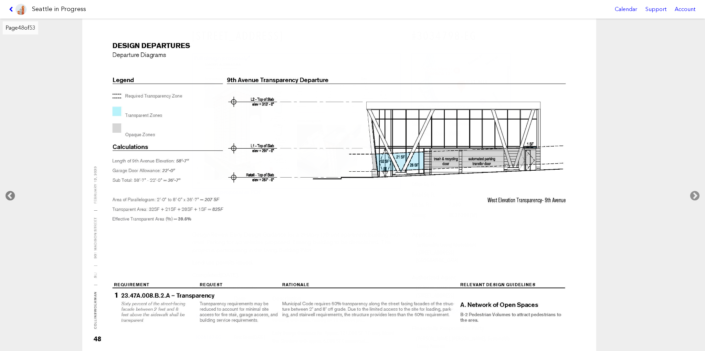
click at [7, 193] on icon at bounding box center [10, 196] width 20 height 22
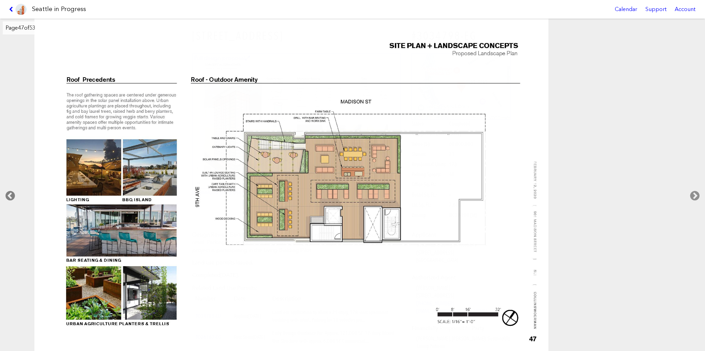
click at [7, 193] on icon at bounding box center [10, 196] width 20 height 22
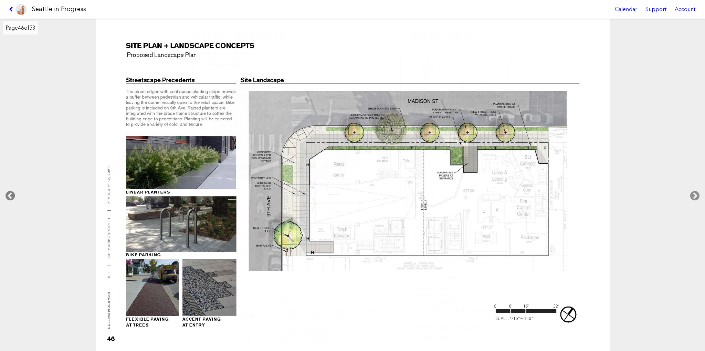
click at [7, 193] on icon at bounding box center [10, 196] width 20 height 22
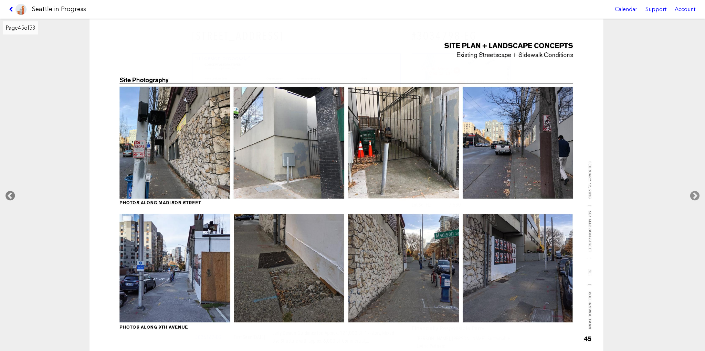
click at [7, 193] on icon at bounding box center [10, 196] width 20 height 22
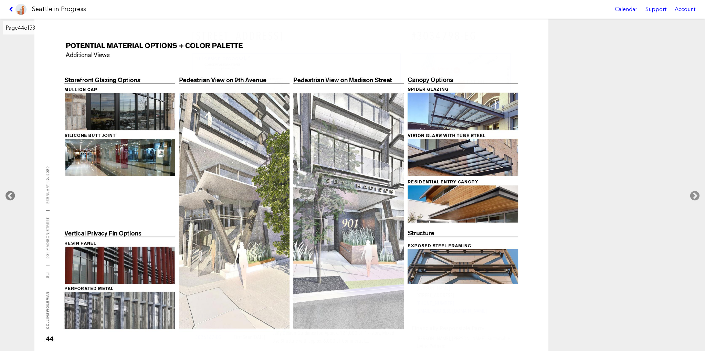
click at [7, 193] on icon at bounding box center [10, 196] width 20 height 22
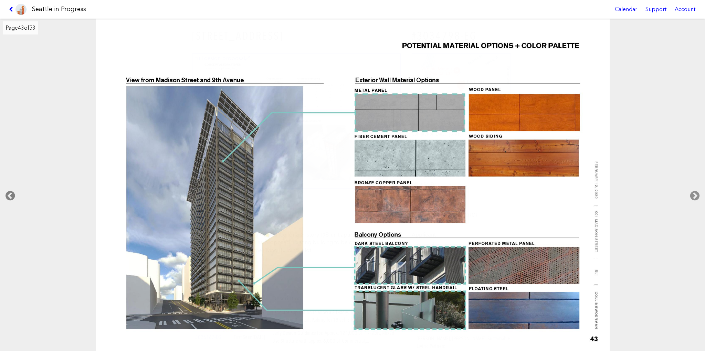
click at [7, 193] on icon at bounding box center [10, 196] width 20 height 22
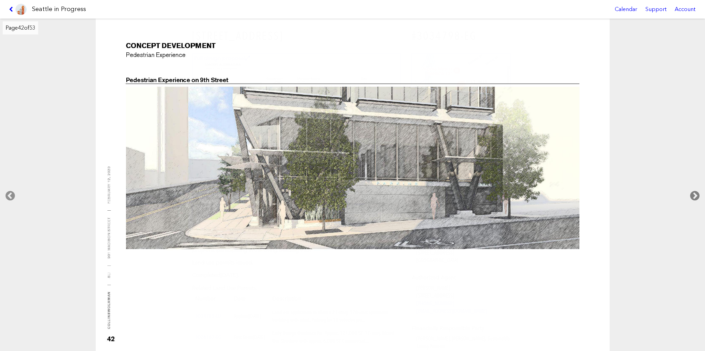
click at [695, 196] on icon at bounding box center [695, 196] width 20 height 22
